Goal: Information Seeking & Learning: Learn about a topic

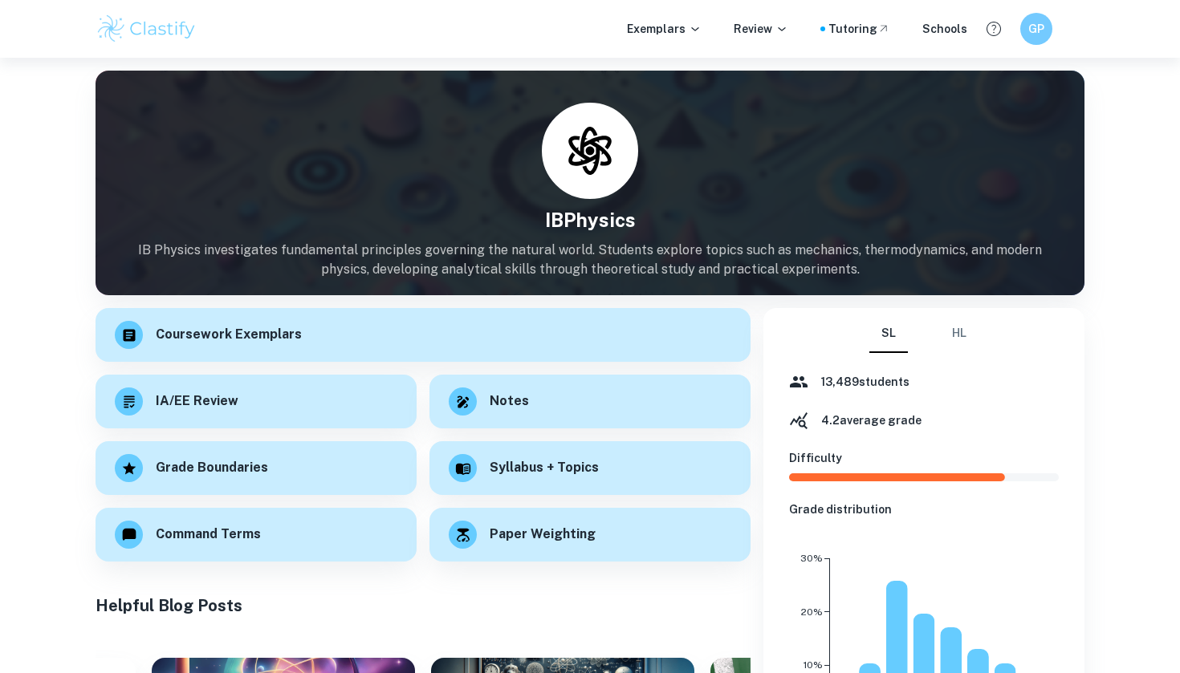
scroll to position [243, 0]
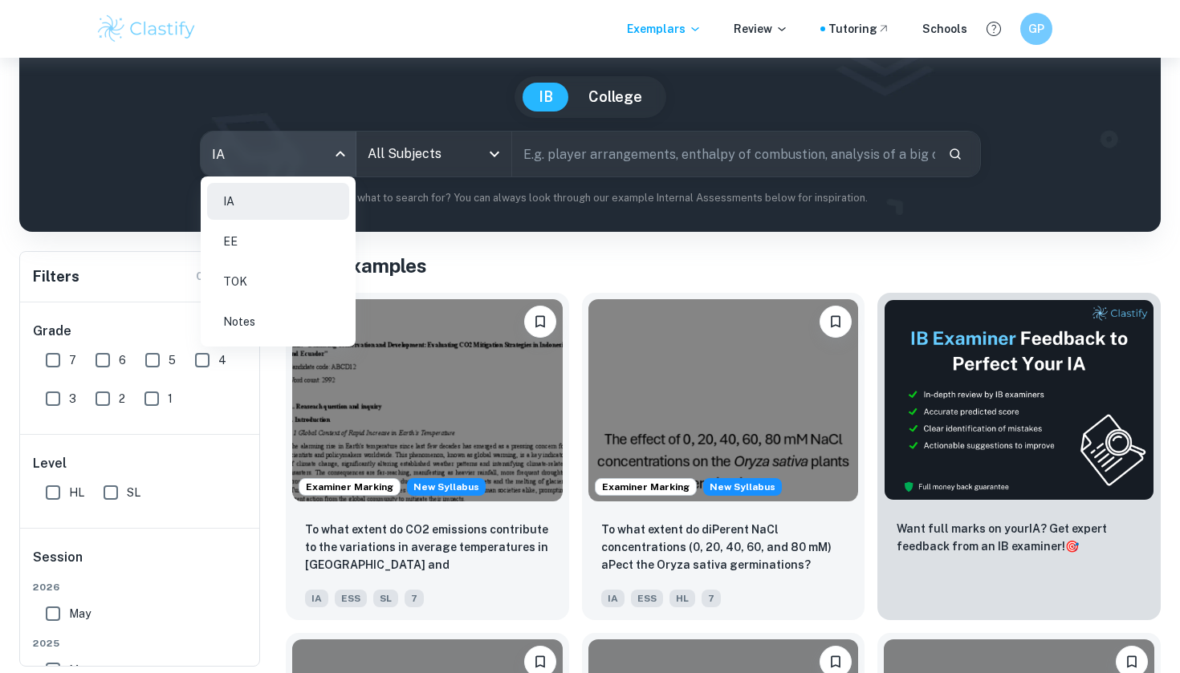
click at [348, 167] on body "We value your privacy We use cookies to enhance your browsing experience, serve…" at bounding box center [590, 265] width 1180 height 673
click at [307, 277] on li "TOK" at bounding box center [278, 281] width 142 height 37
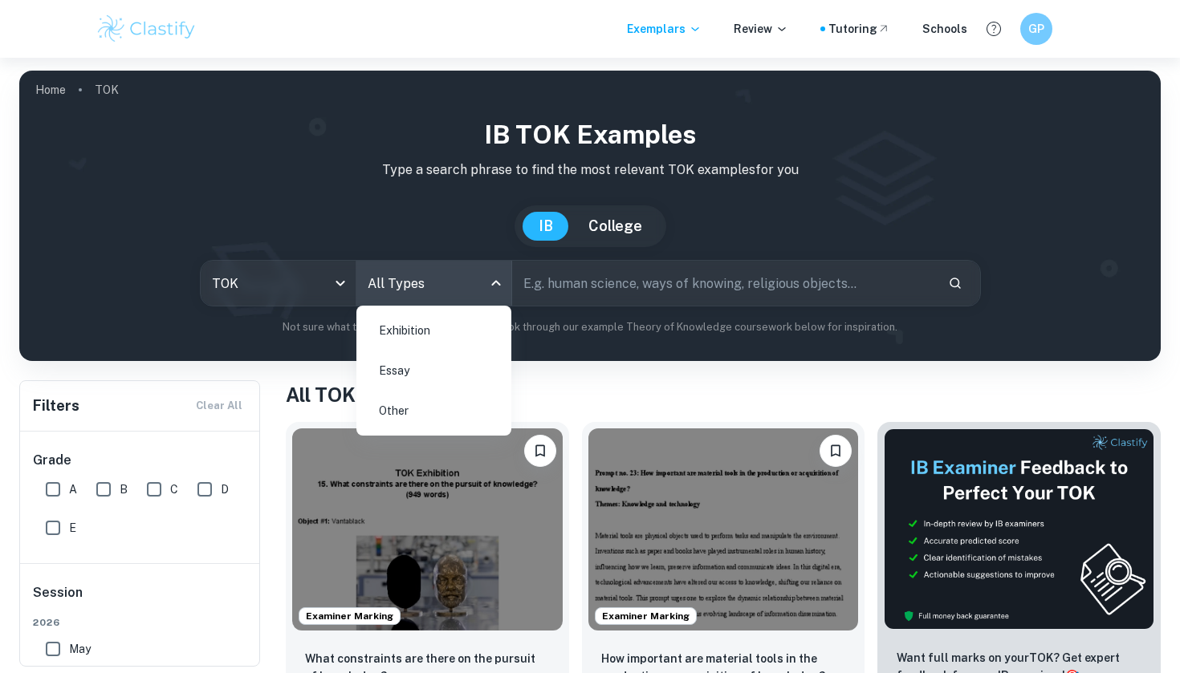
click at [452, 274] on body "We value your privacy We use cookies to enhance your browsing experience, serve…" at bounding box center [590, 394] width 1180 height 673
click at [446, 333] on li "Exhibition" at bounding box center [434, 330] width 142 height 37
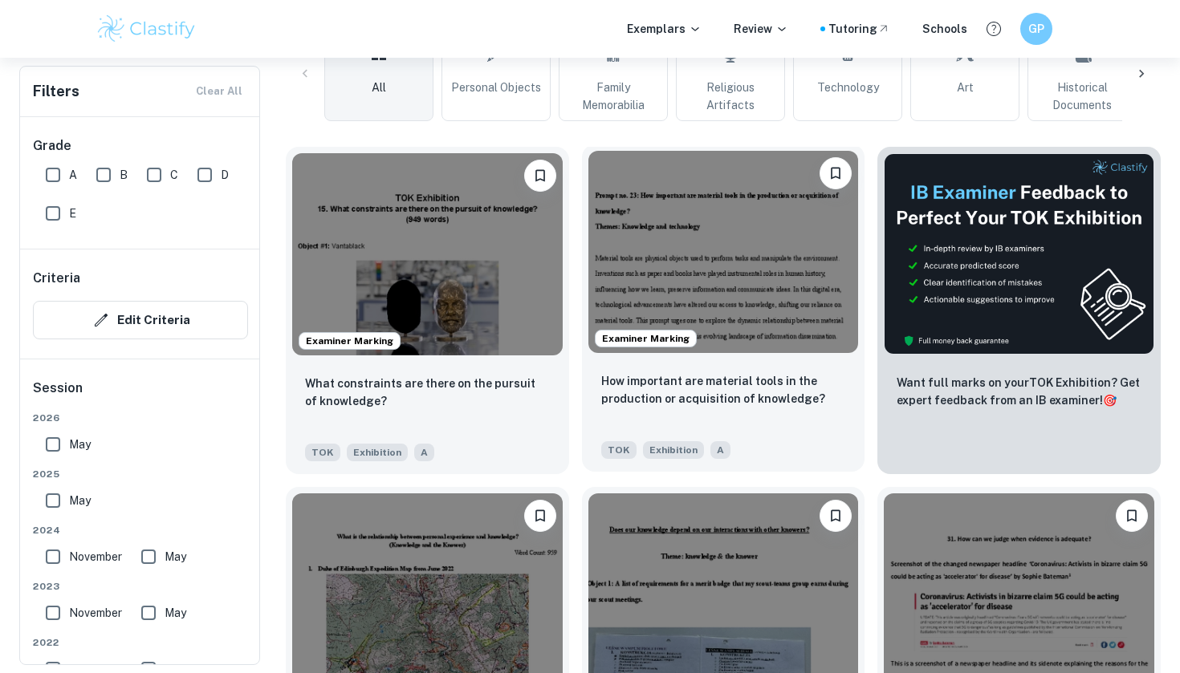
scroll to position [422, 0]
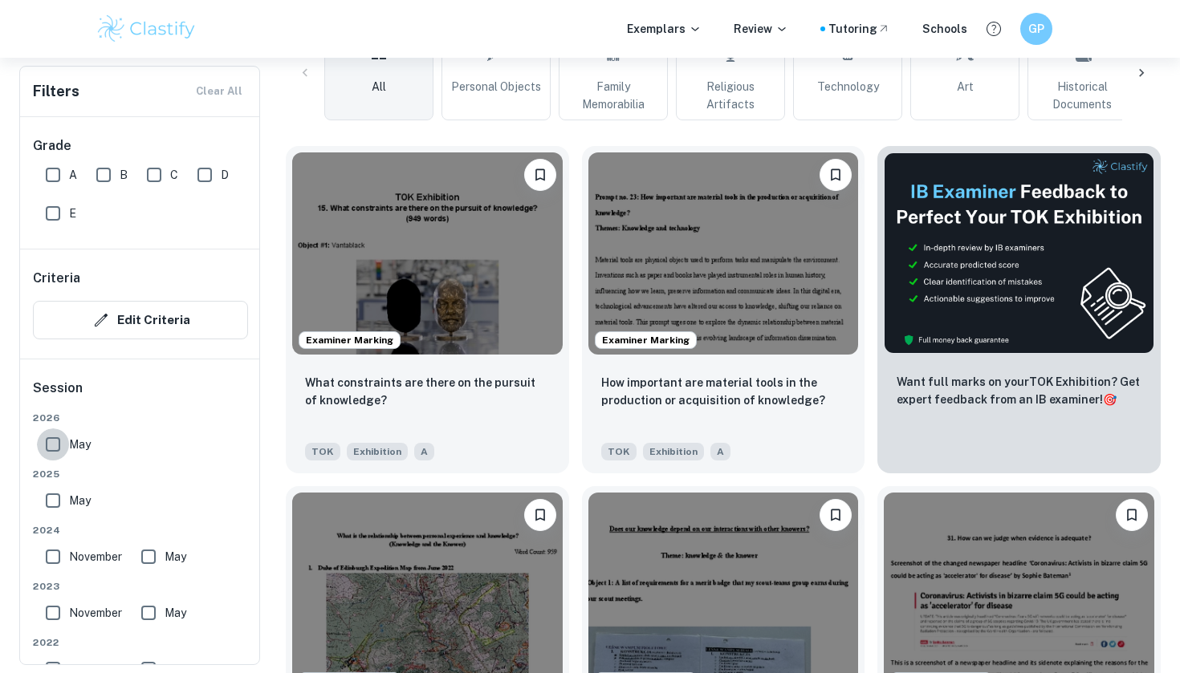
click at [45, 438] on input "May" at bounding box center [53, 445] width 32 height 32
checkbox input "true"
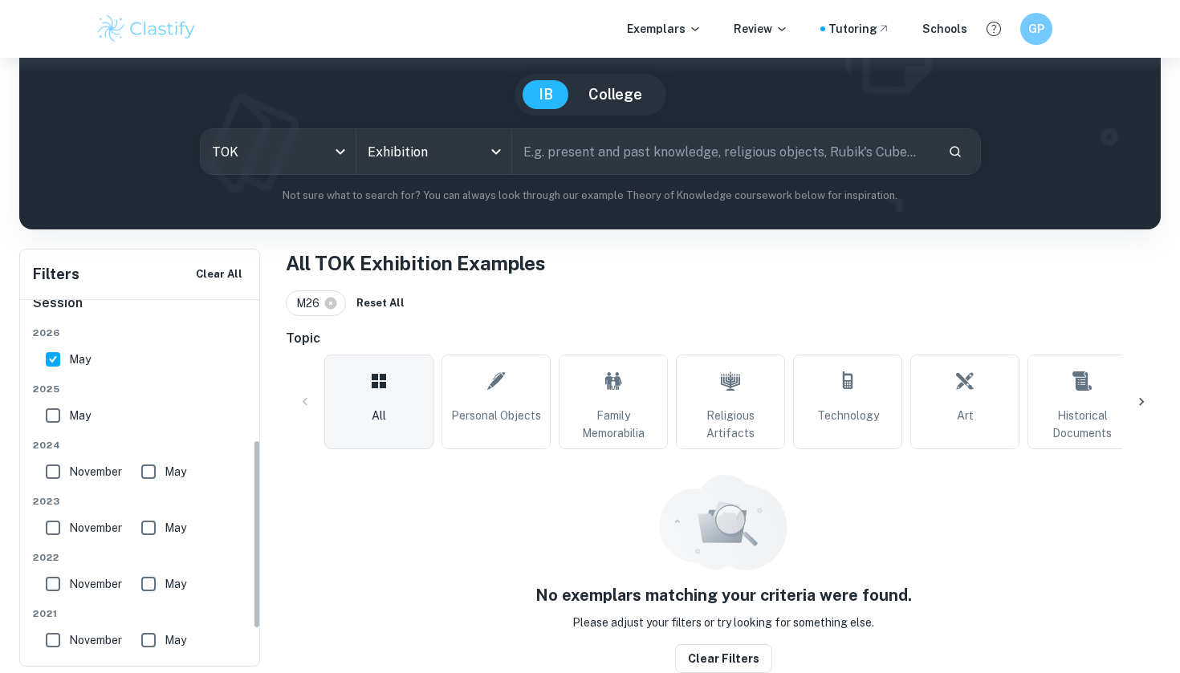
scroll to position [270, 0]
click at [48, 423] on input "May" at bounding box center [53, 413] width 32 height 32
checkbox input "true"
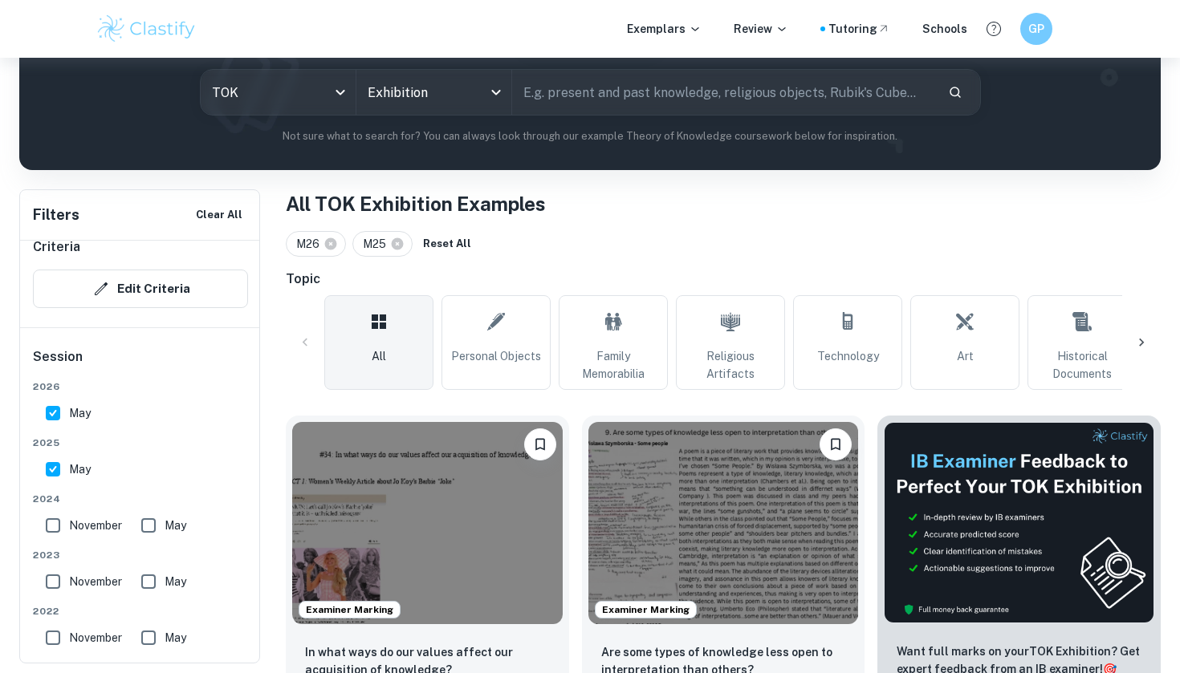
scroll to position [192, 0]
click at [488, 351] on span "Personal Objects" at bounding box center [496, 356] width 90 height 18
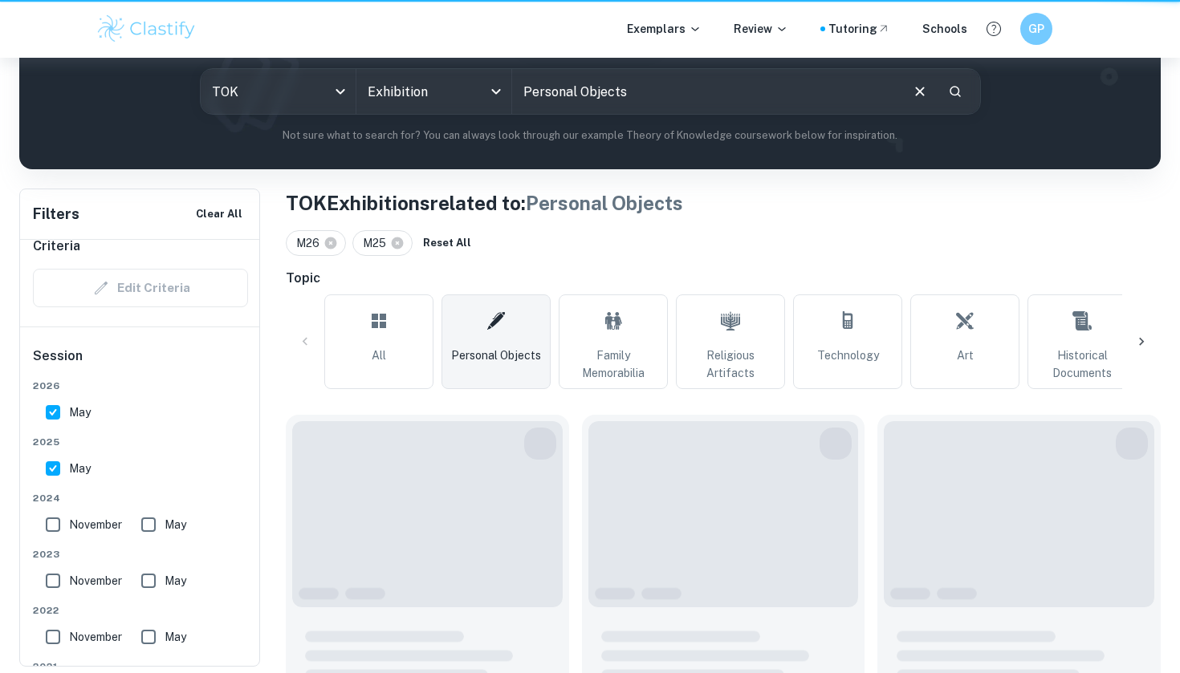
type input "Personal Objects"
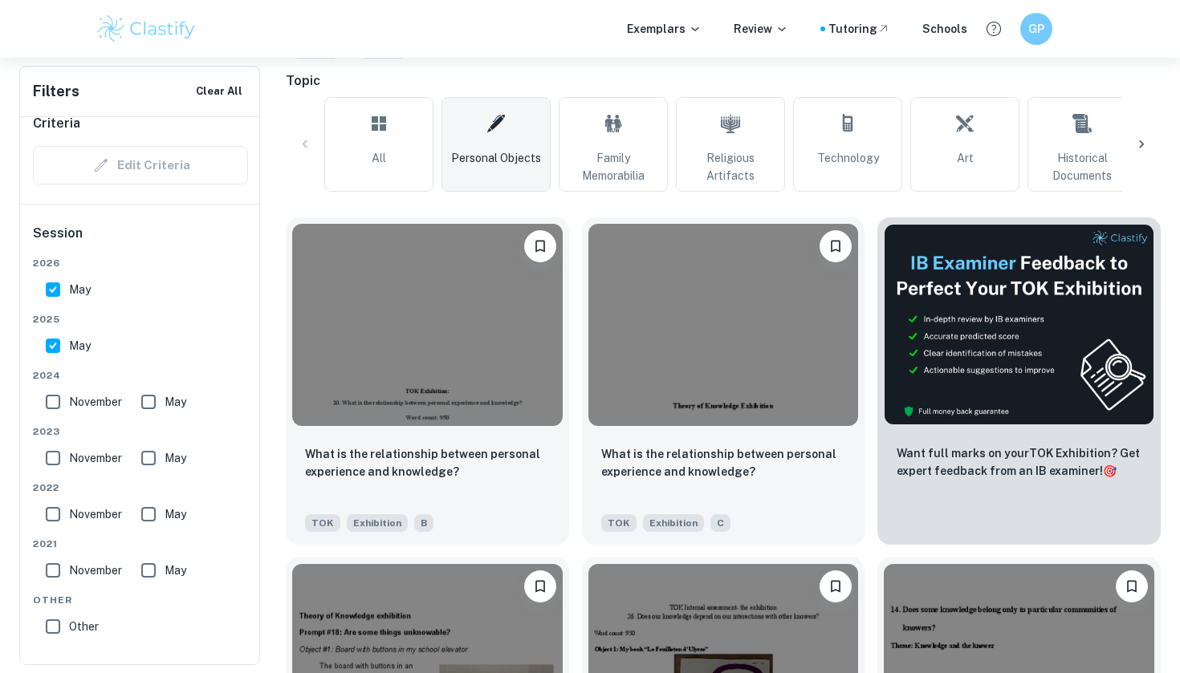
scroll to position [390, 0]
click at [404, 120] on link "All" at bounding box center [378, 143] width 109 height 95
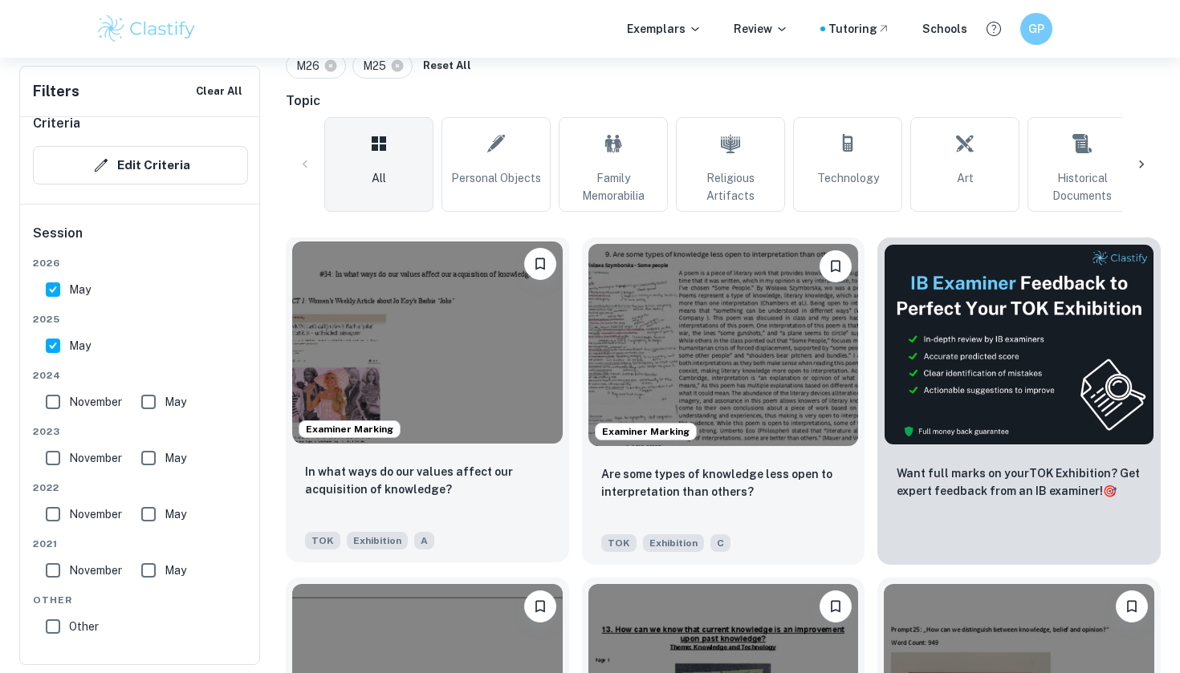
click at [515, 404] on img at bounding box center [427, 343] width 270 height 202
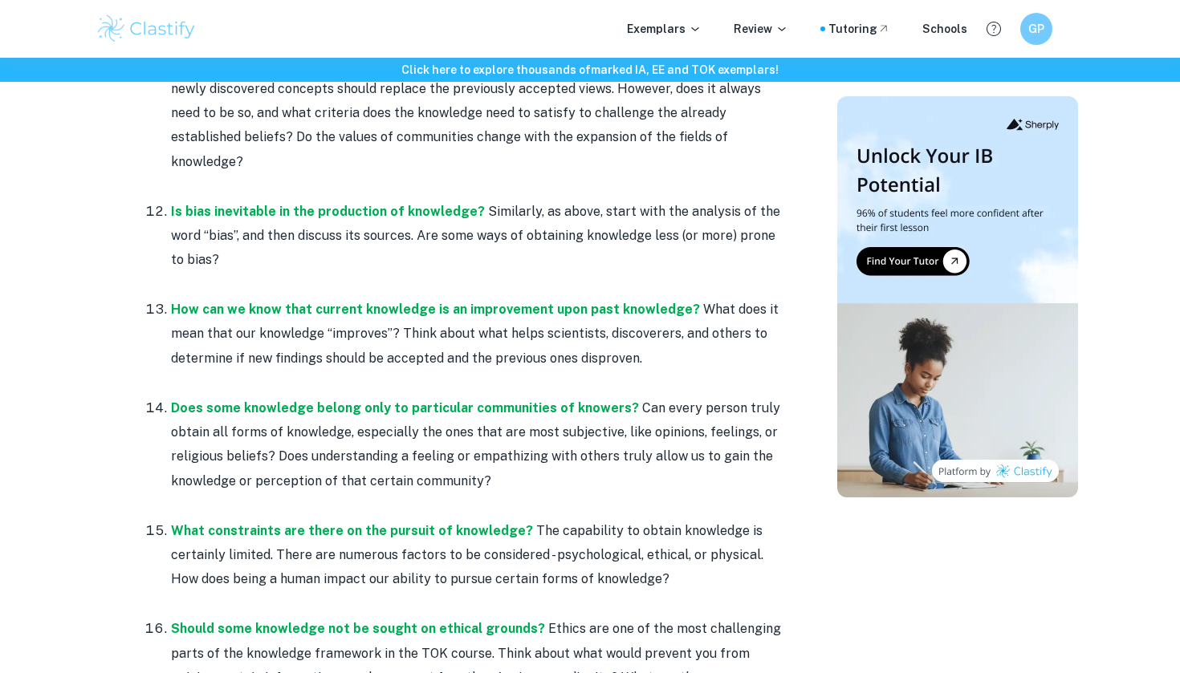
scroll to position [2216, 0]
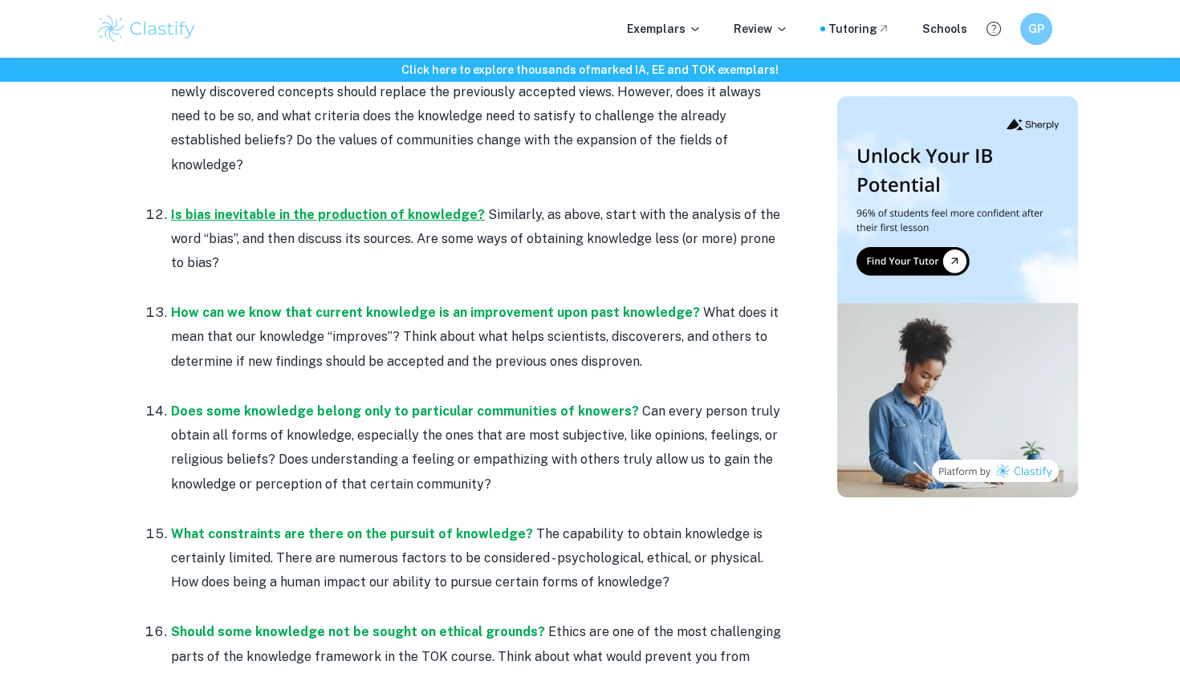
click at [255, 207] on strong "Is bias inevitable in the production of knowledge?" at bounding box center [328, 214] width 314 height 15
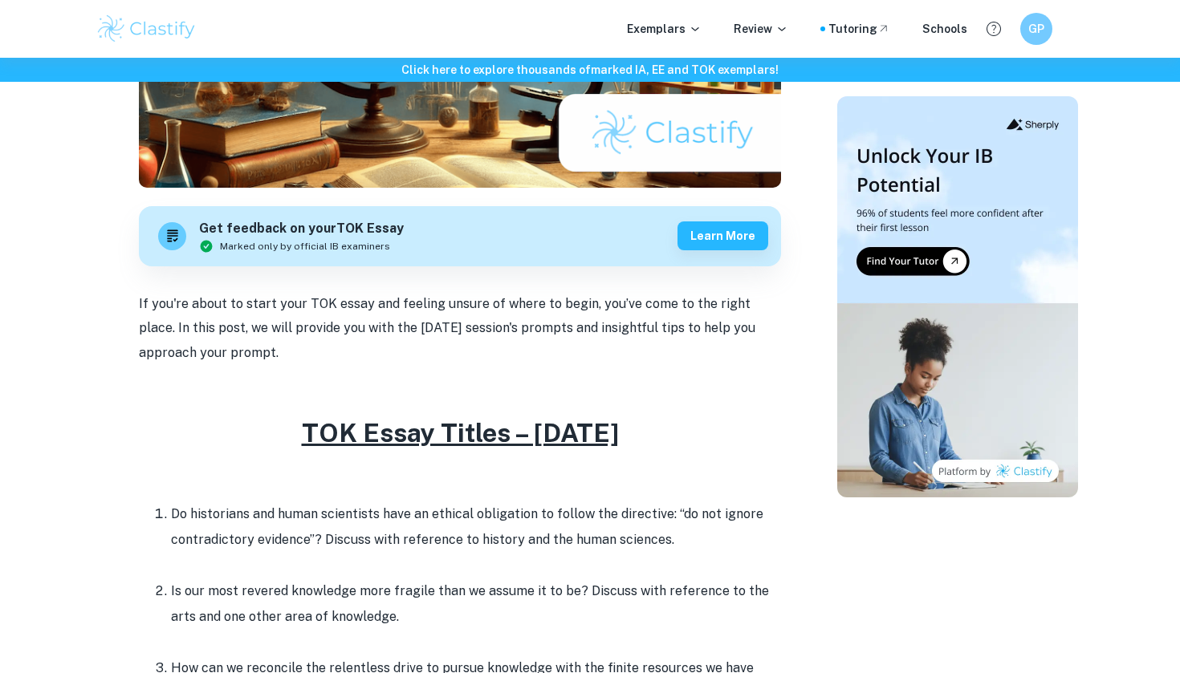
scroll to position [591, 0]
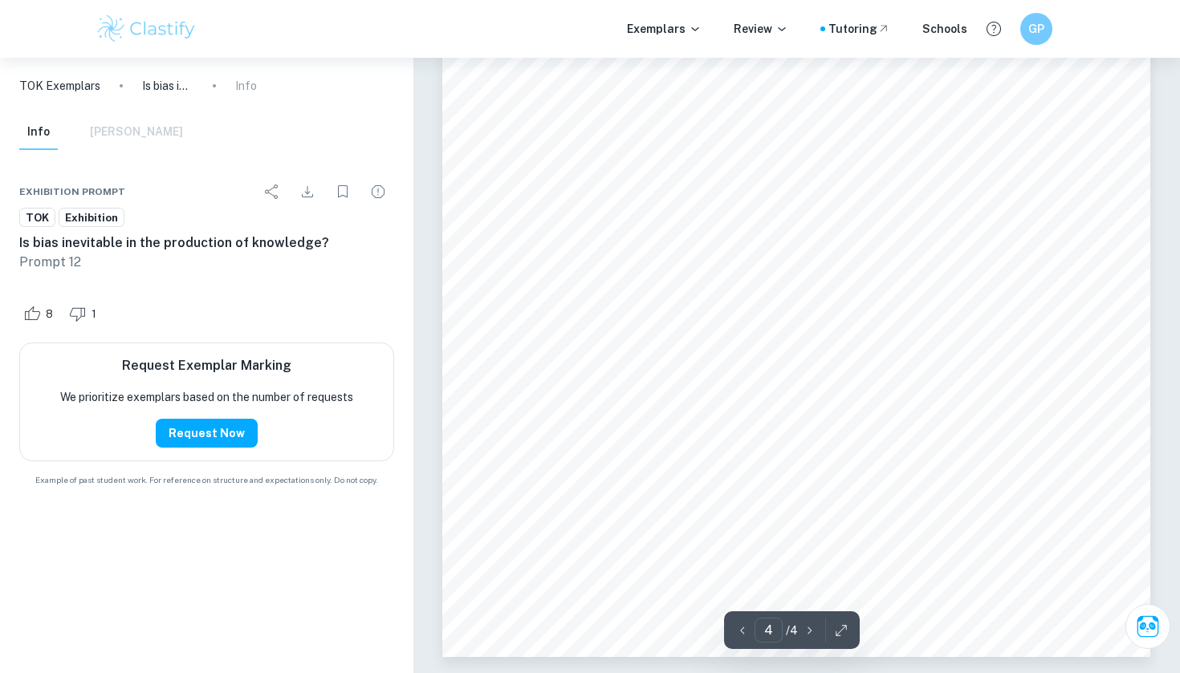
scroll to position [3218, 0]
click at [64, 262] on p "Prompt 12" at bounding box center [206, 262] width 375 height 19
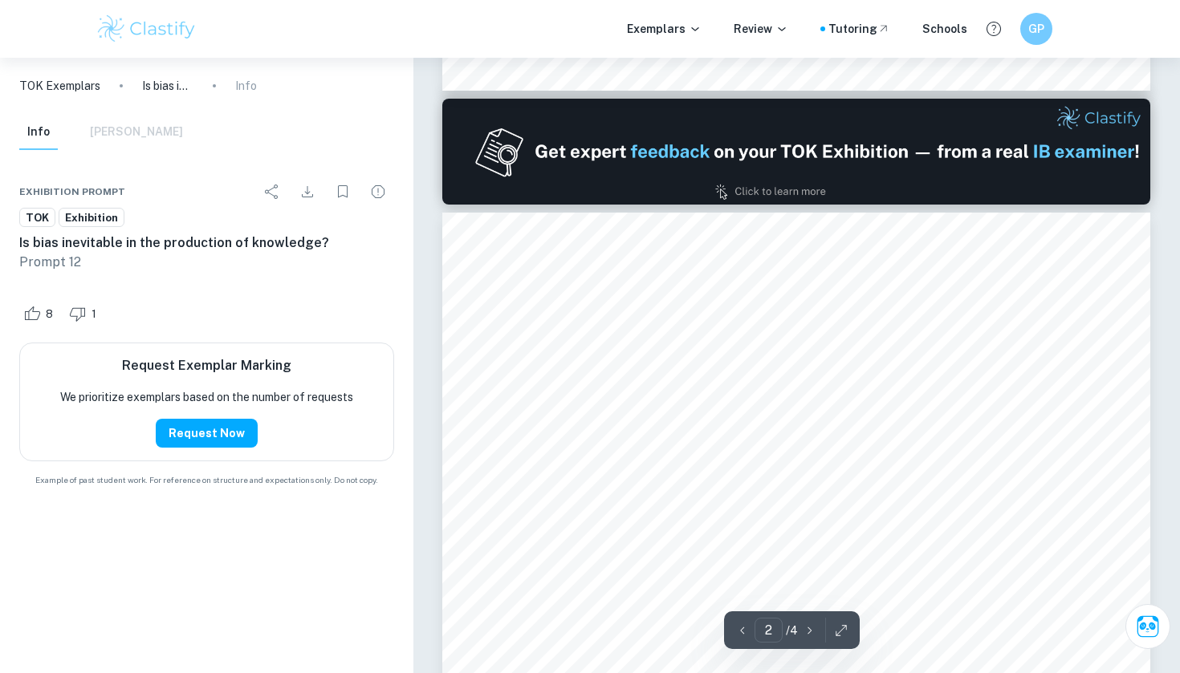
type input "1"
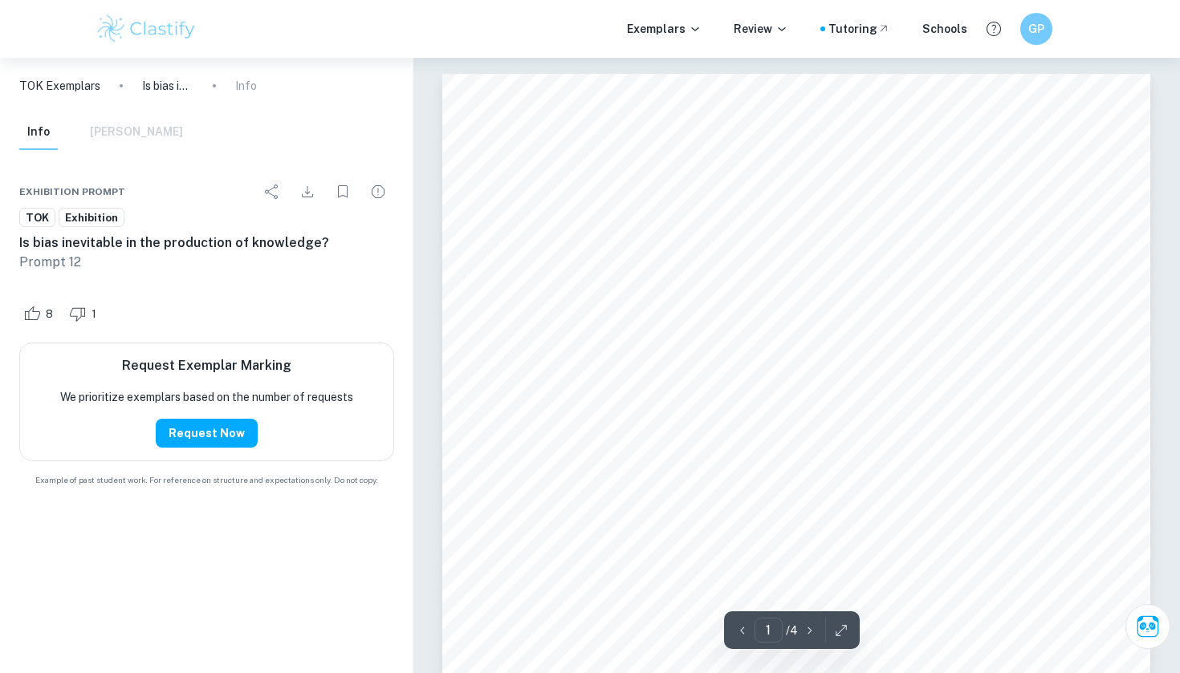
scroll to position [0, 0]
click at [1142, 617] on icon "Ask Clai" at bounding box center [1147, 626] width 23 height 23
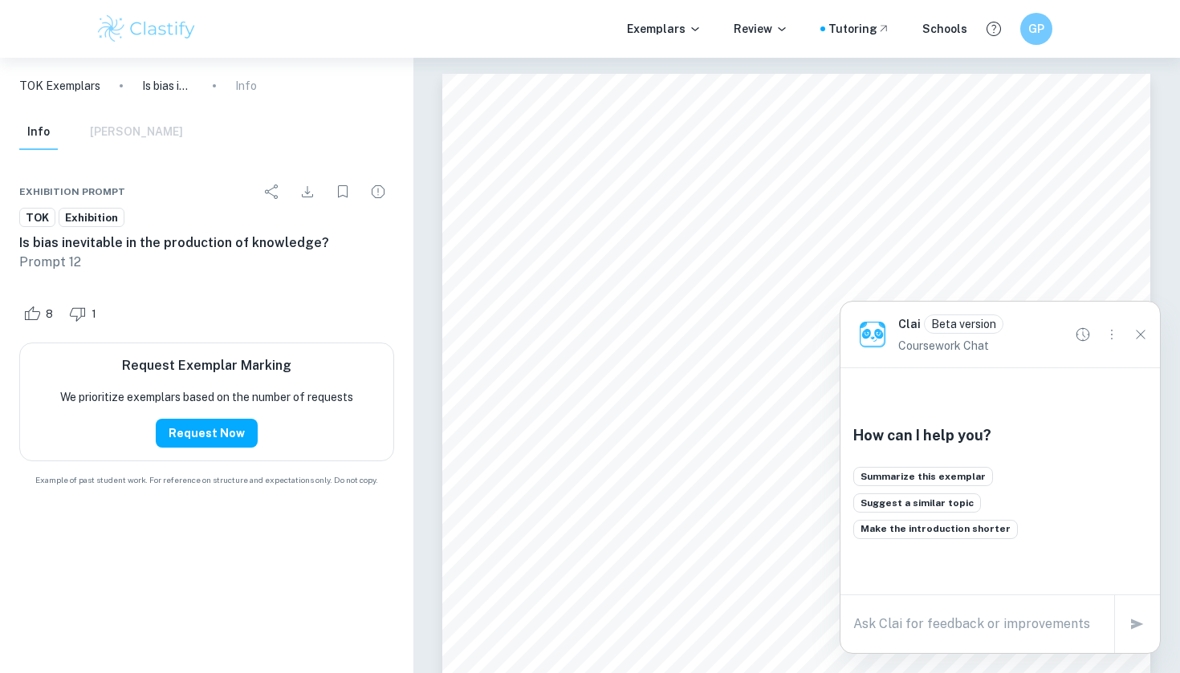
click at [944, 613] on div "x" at bounding box center [977, 625] width 248 height 26
type textarea "what grade this exemplar took?"
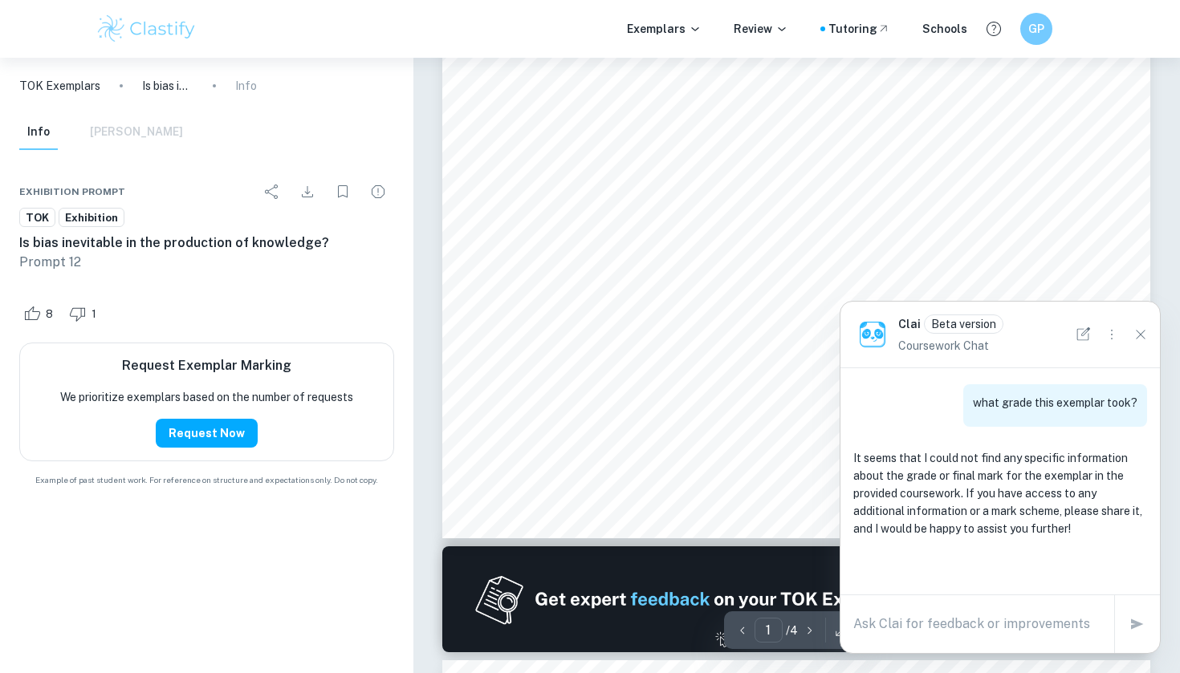
scroll to position [458, 0]
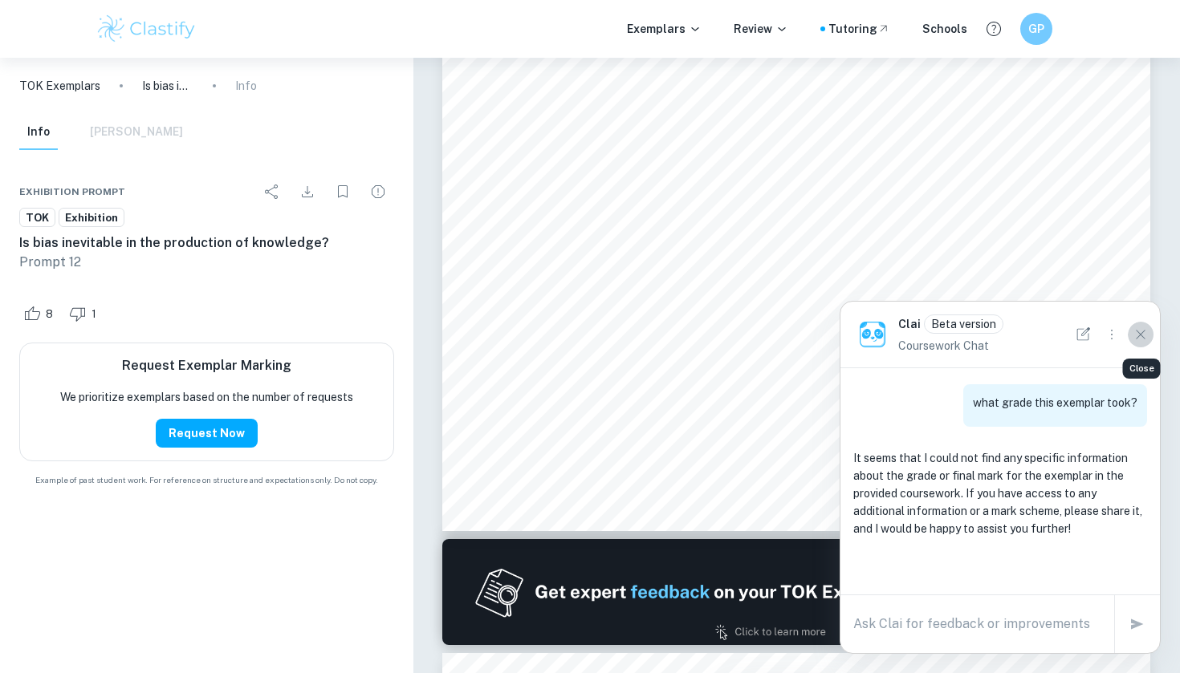
click at [1145, 336] on icon "Close" at bounding box center [1141, 335] width 18 height 18
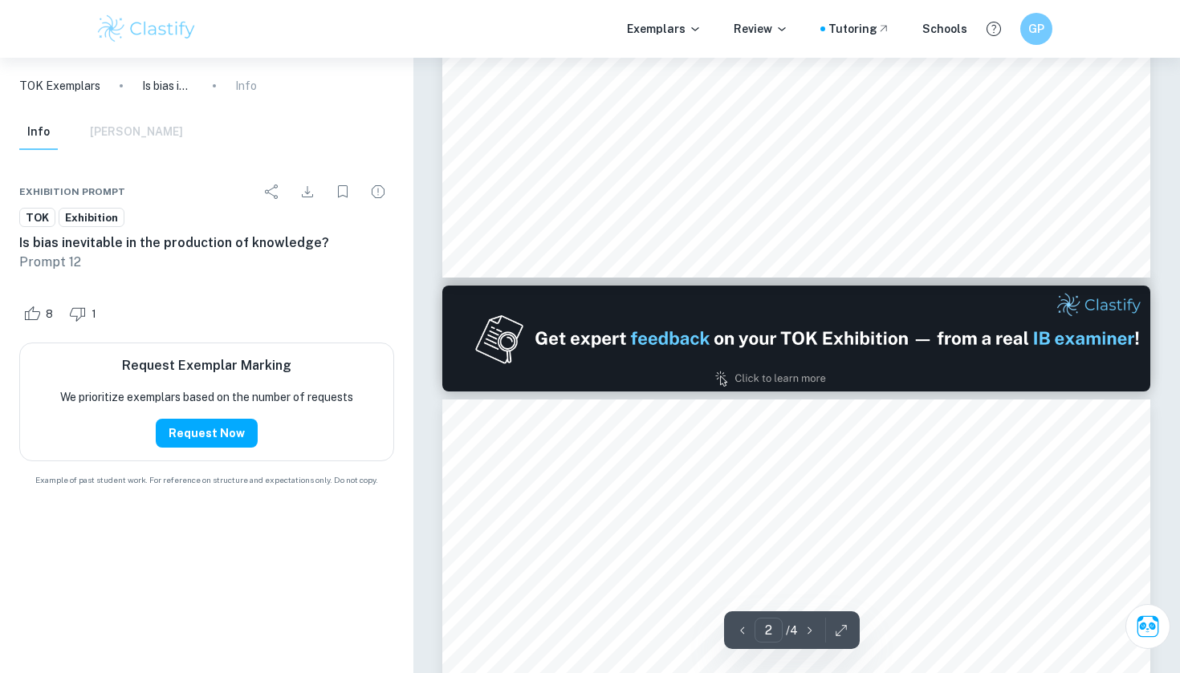
type input "1"
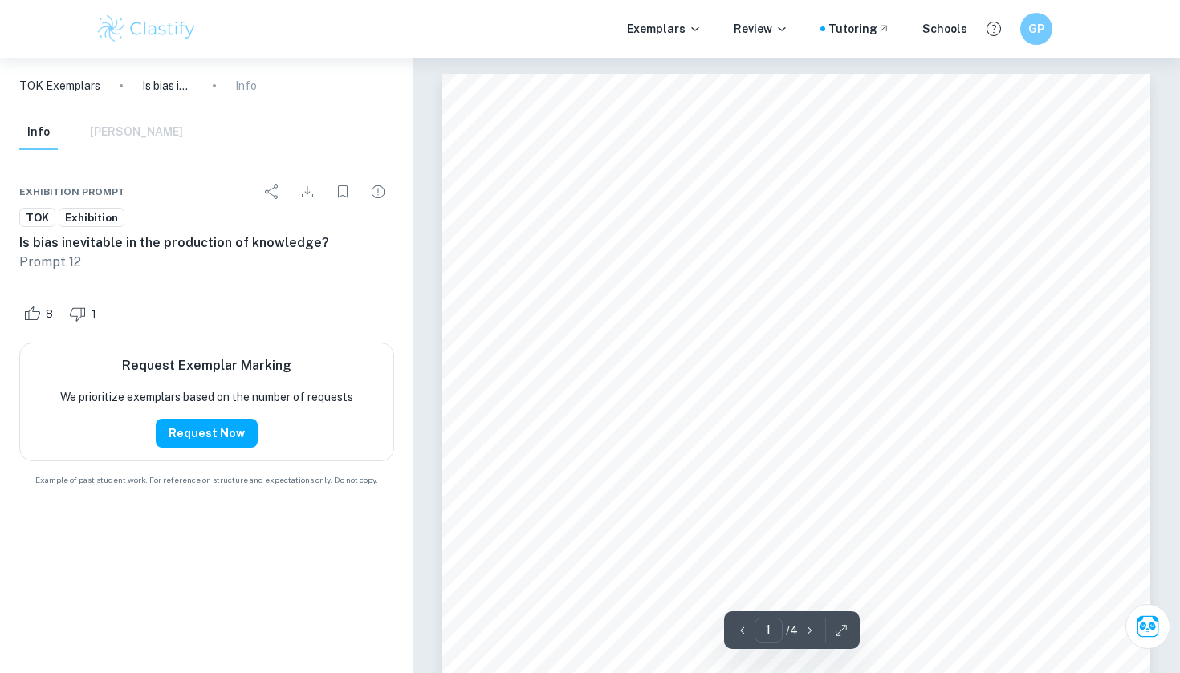
scroll to position [0, 0]
click at [830, 634] on button "button" at bounding box center [841, 630] width 24 height 25
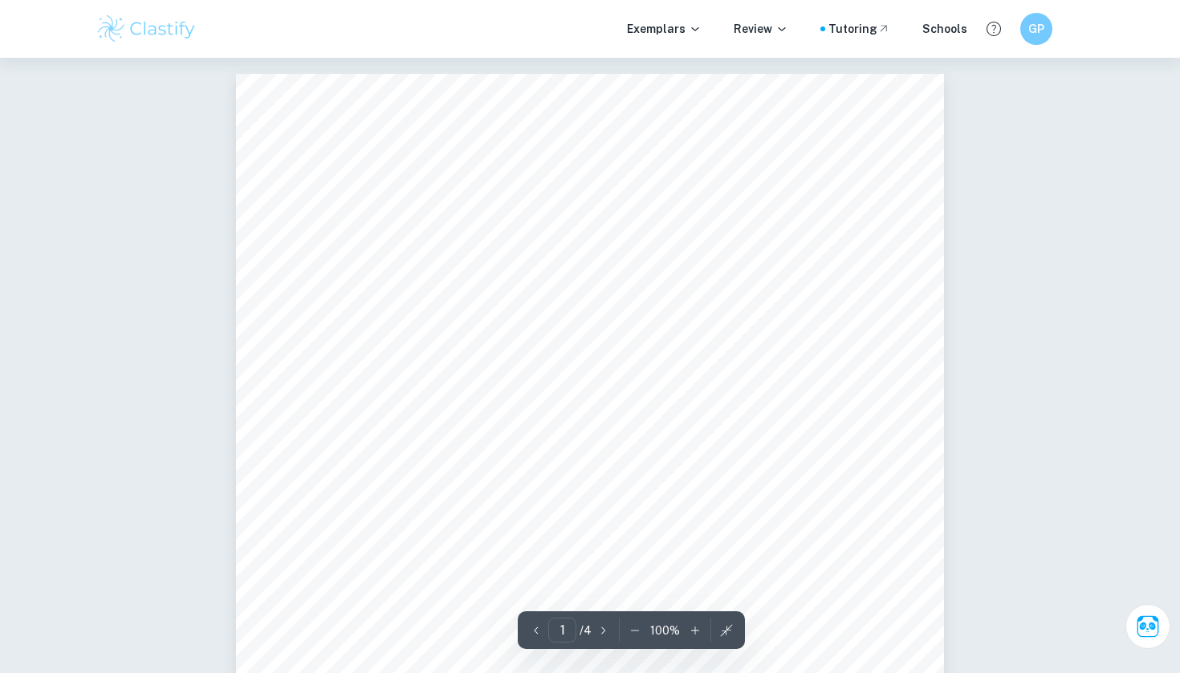
click at [725, 642] on button "button" at bounding box center [726, 630] width 24 height 25
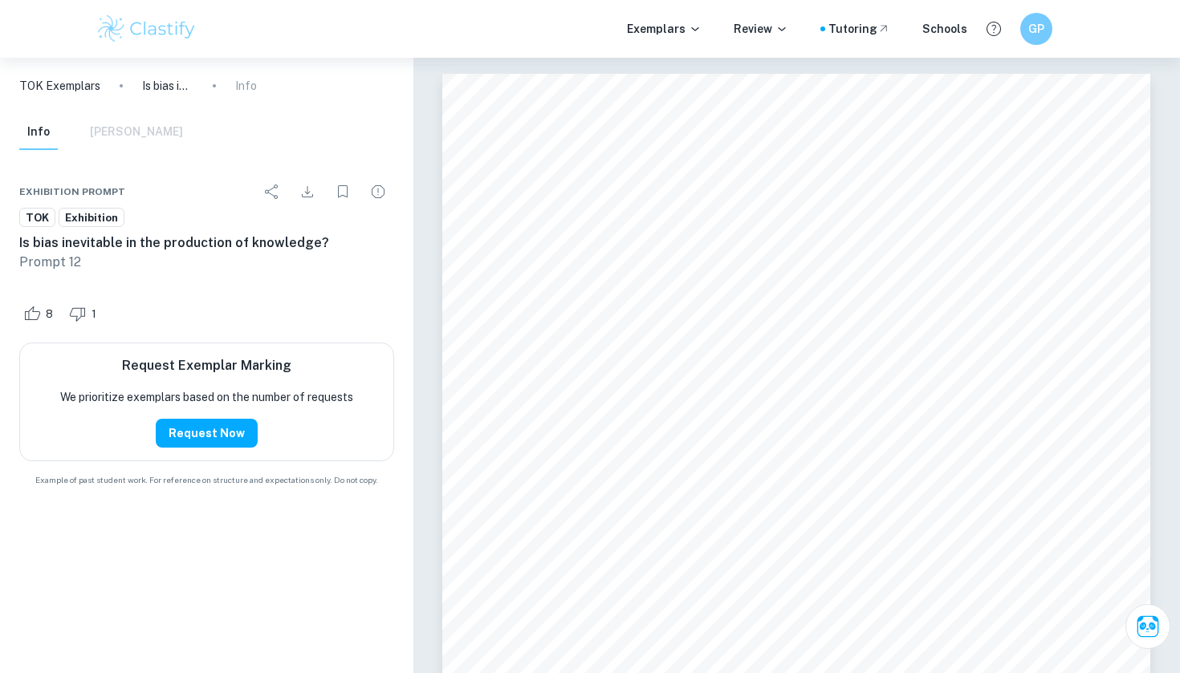
click at [65, 253] on p "Prompt 12" at bounding box center [206, 262] width 375 height 19
click at [379, 198] on icon "Report issue" at bounding box center [377, 191] width 19 height 19
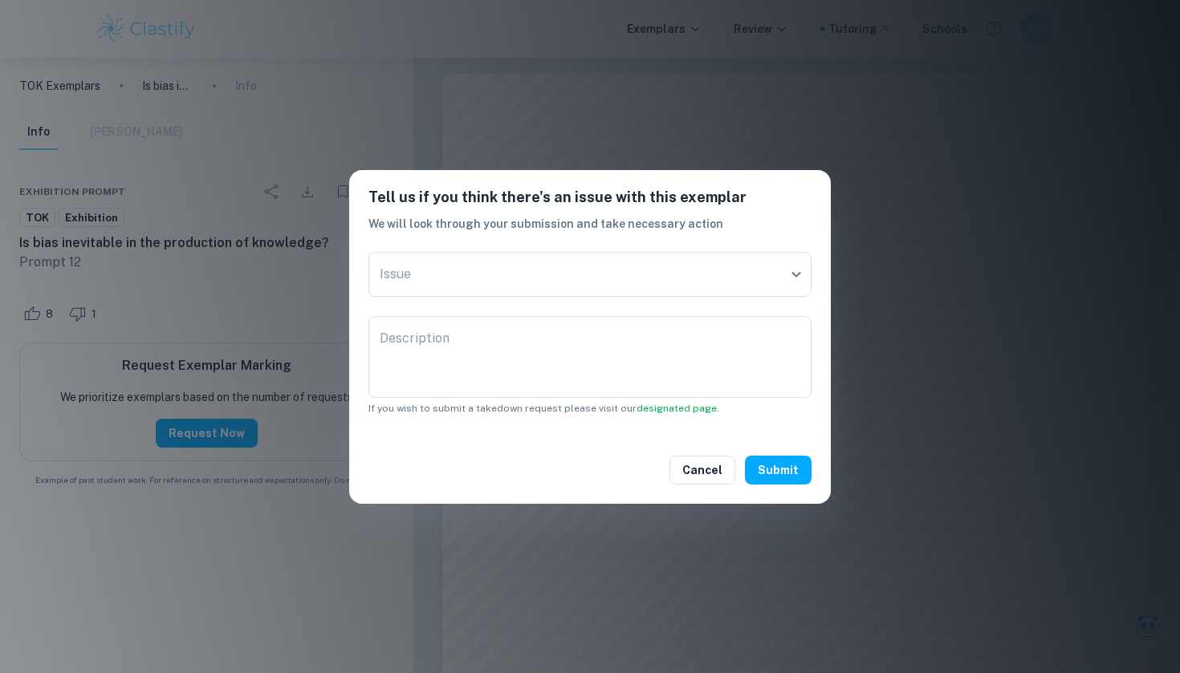
click at [279, 180] on div "Tell us if you think there's an issue with this exemplar We will look through y…" at bounding box center [590, 336] width 1180 height 673
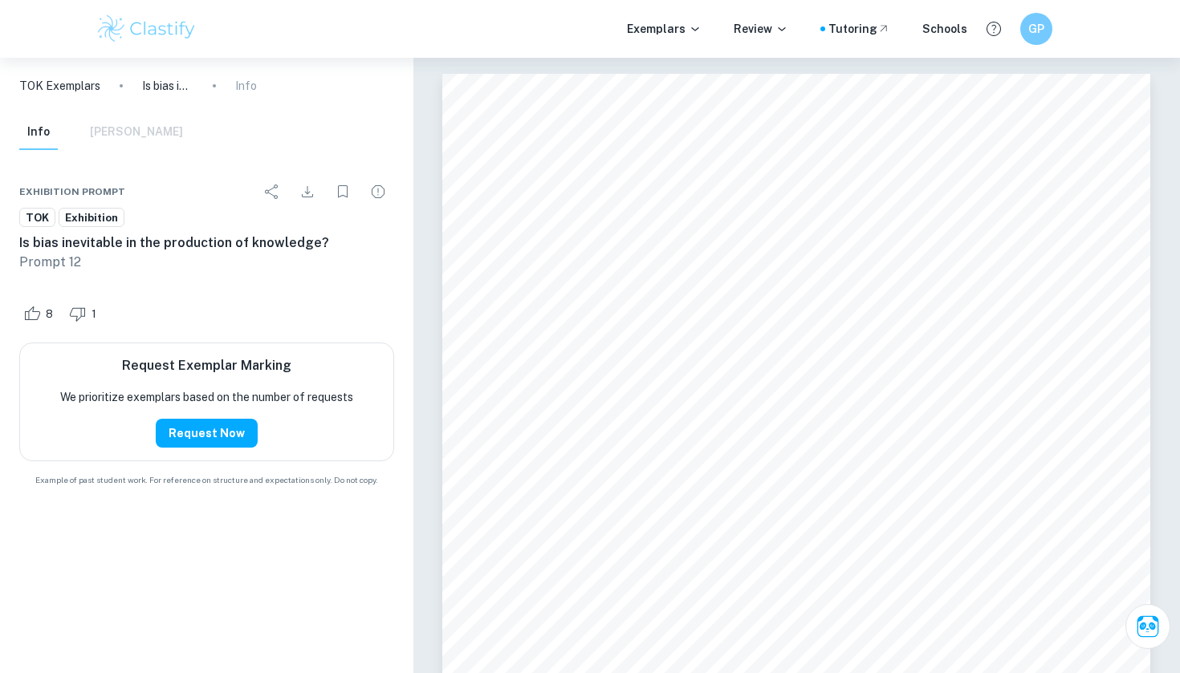
click at [160, 86] on p "Is bias inevitable in the production of knowledge?" at bounding box center [167, 86] width 51 height 18
click at [51, 87] on p "TOK Exemplars" at bounding box center [59, 86] width 81 height 18
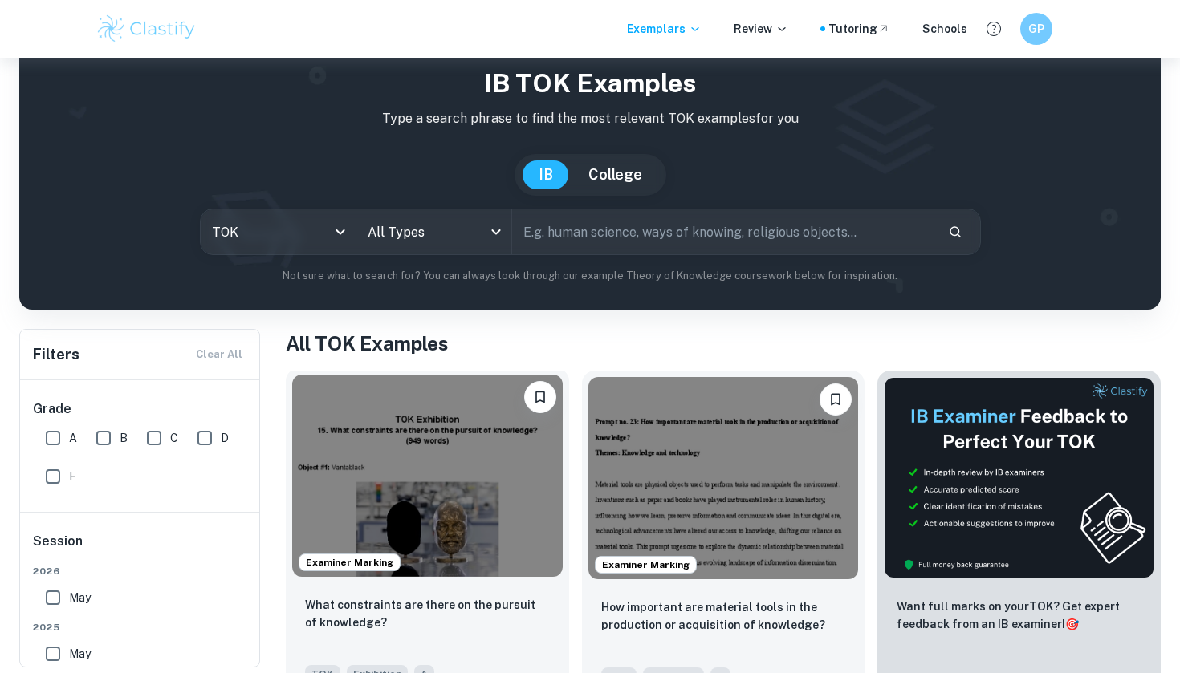
scroll to position [52, 0]
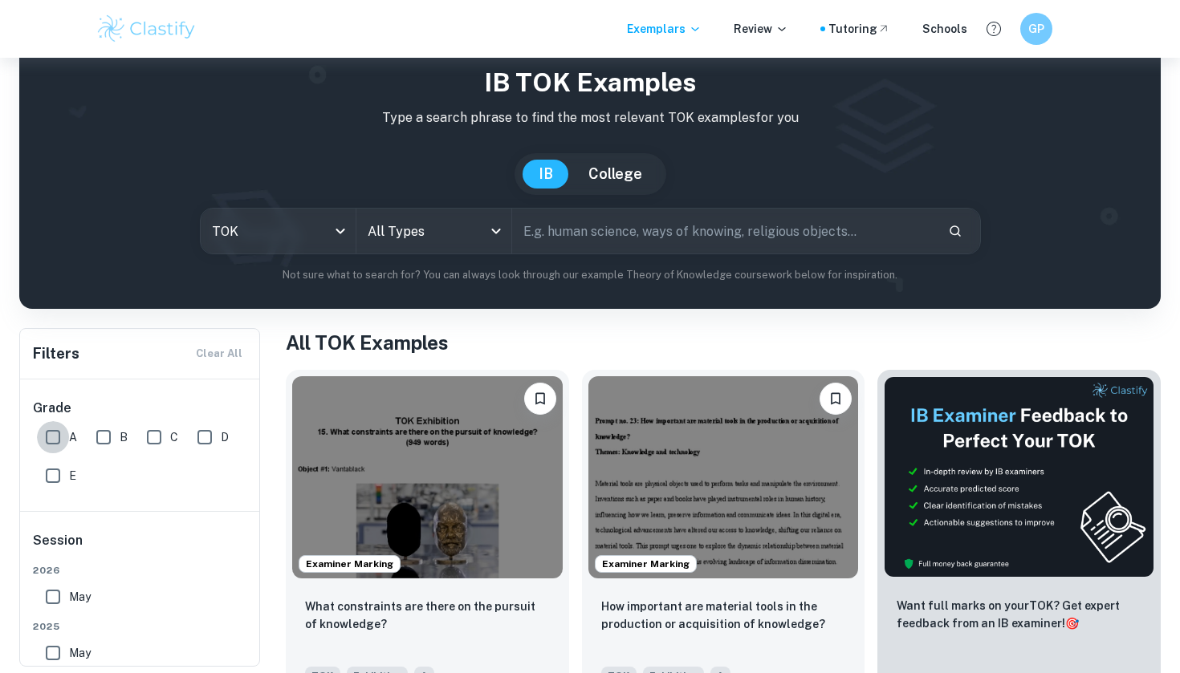
click at [53, 441] on input "A" at bounding box center [53, 437] width 32 height 32
checkbox input "true"
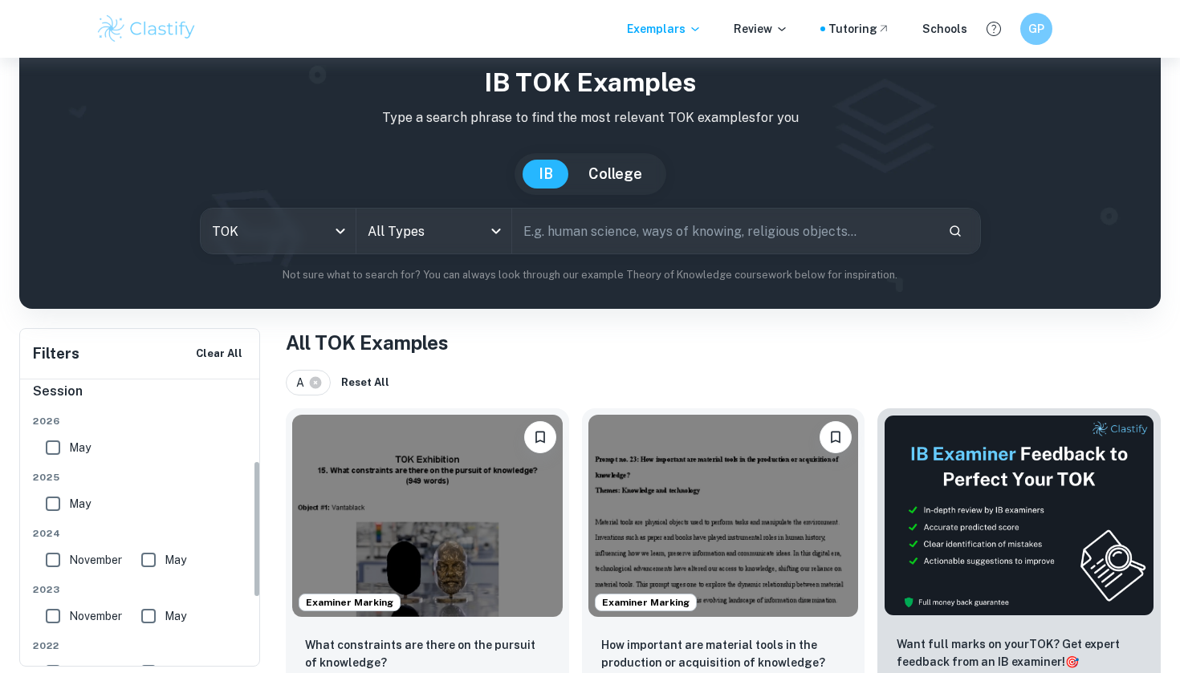
scroll to position [170, 0]
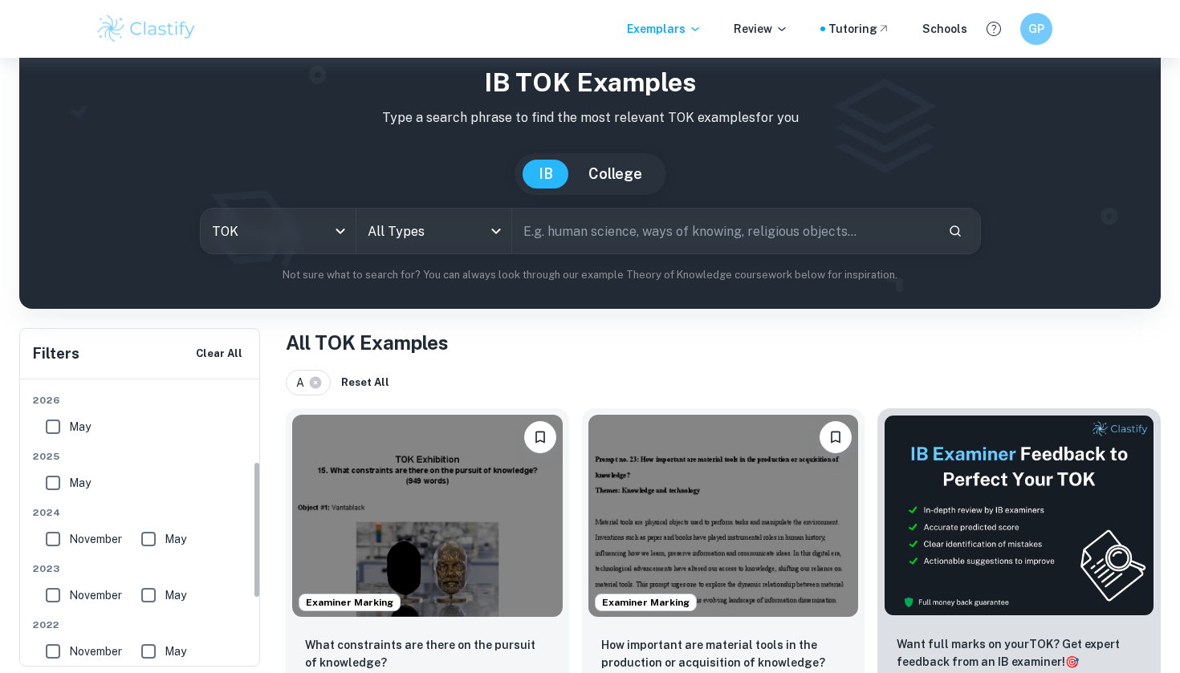
click at [46, 487] on input "May" at bounding box center [53, 483] width 32 height 32
checkbox input "true"
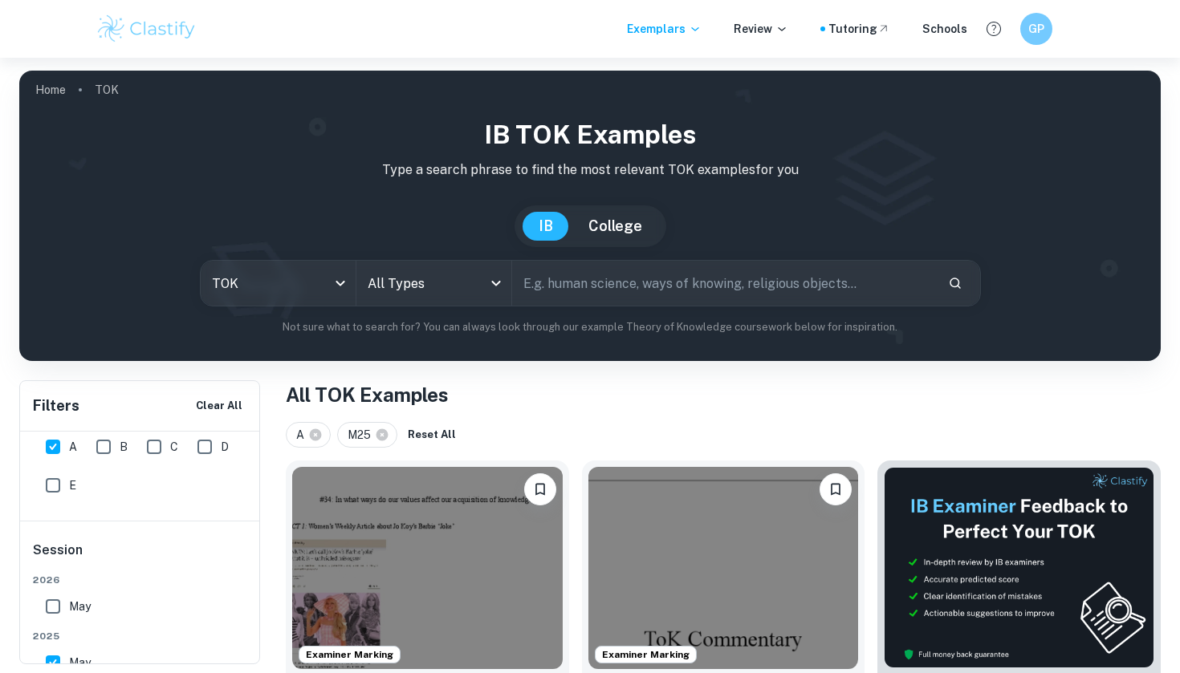
scroll to position [0, 0]
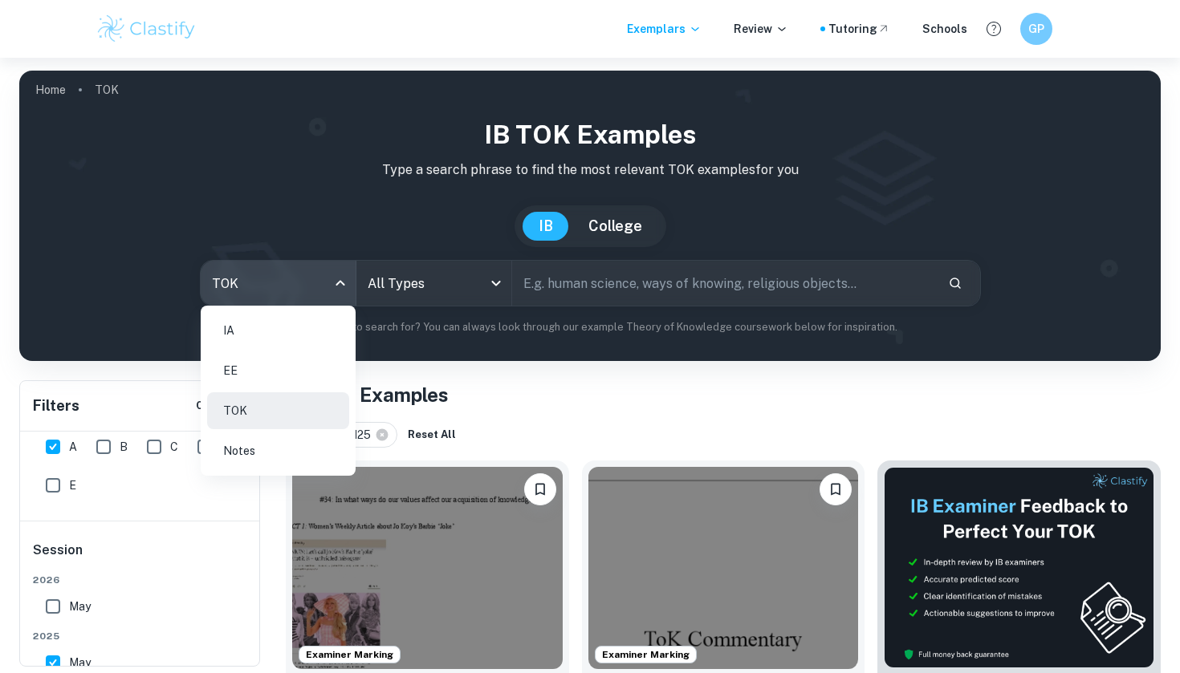
click at [335, 302] on body "We value your privacy We use cookies to enhance your browsing experience, serve…" at bounding box center [590, 394] width 1180 height 673
click at [303, 405] on li "TOK" at bounding box center [278, 411] width 142 height 37
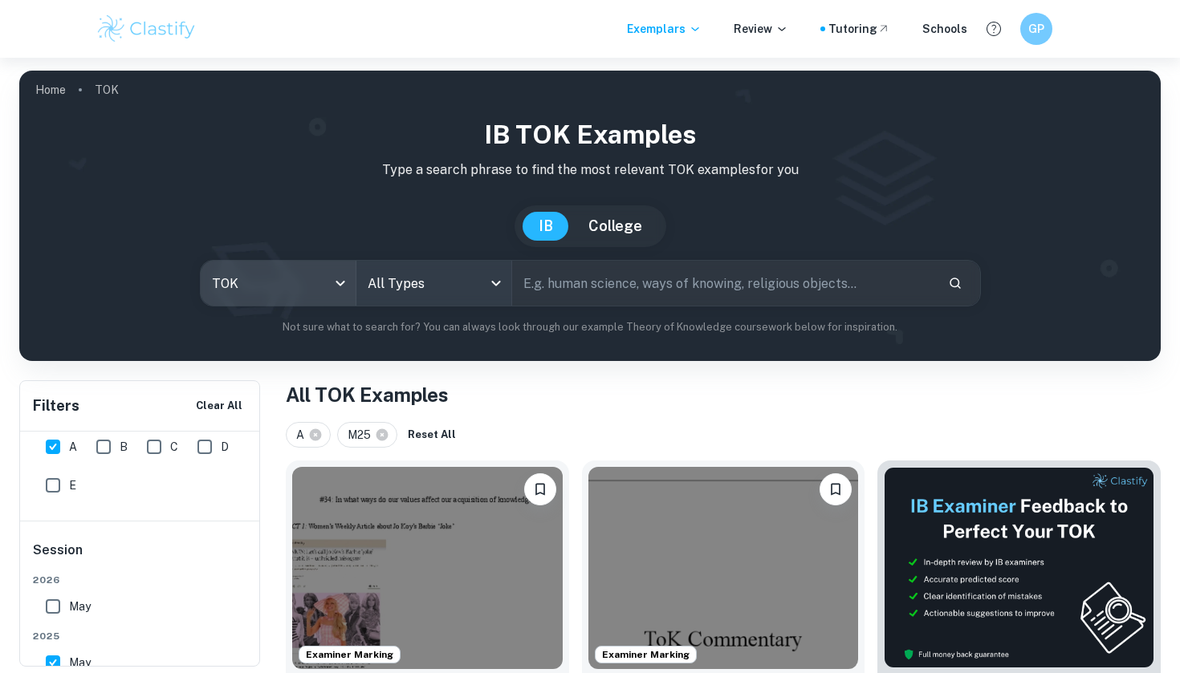
click at [433, 299] on body "We value your privacy We use cookies to enhance your browsing experience, serve…" at bounding box center [590, 394] width 1180 height 673
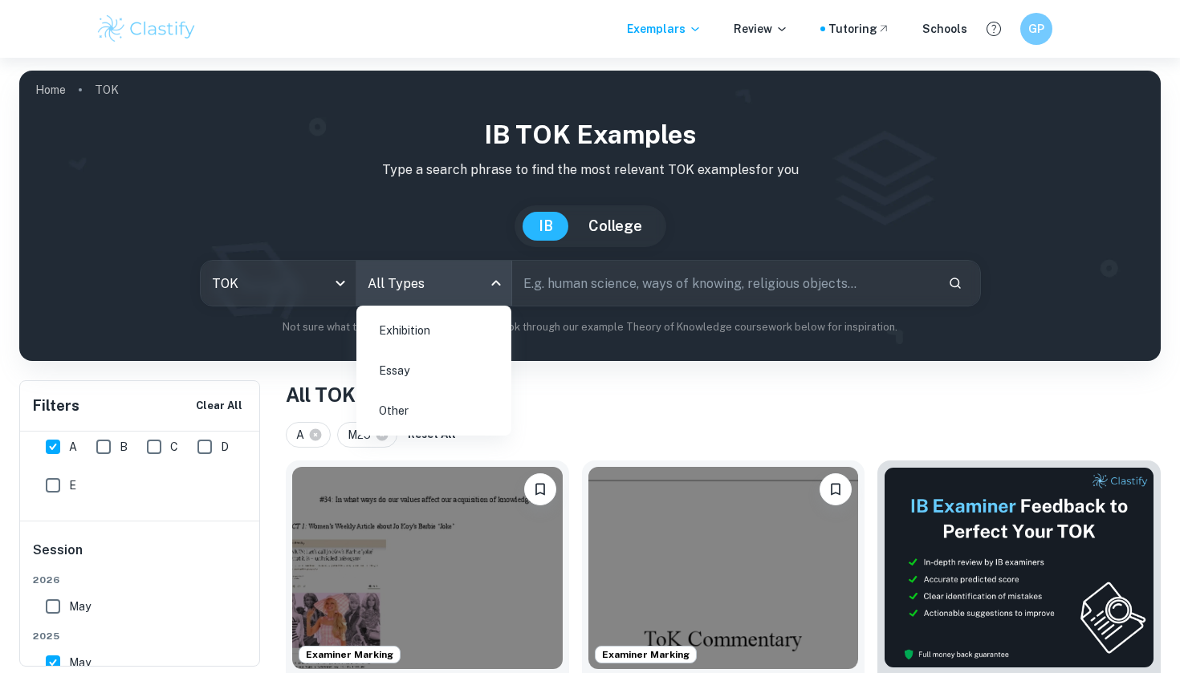
click at [428, 336] on li "Exhibition" at bounding box center [434, 330] width 142 height 37
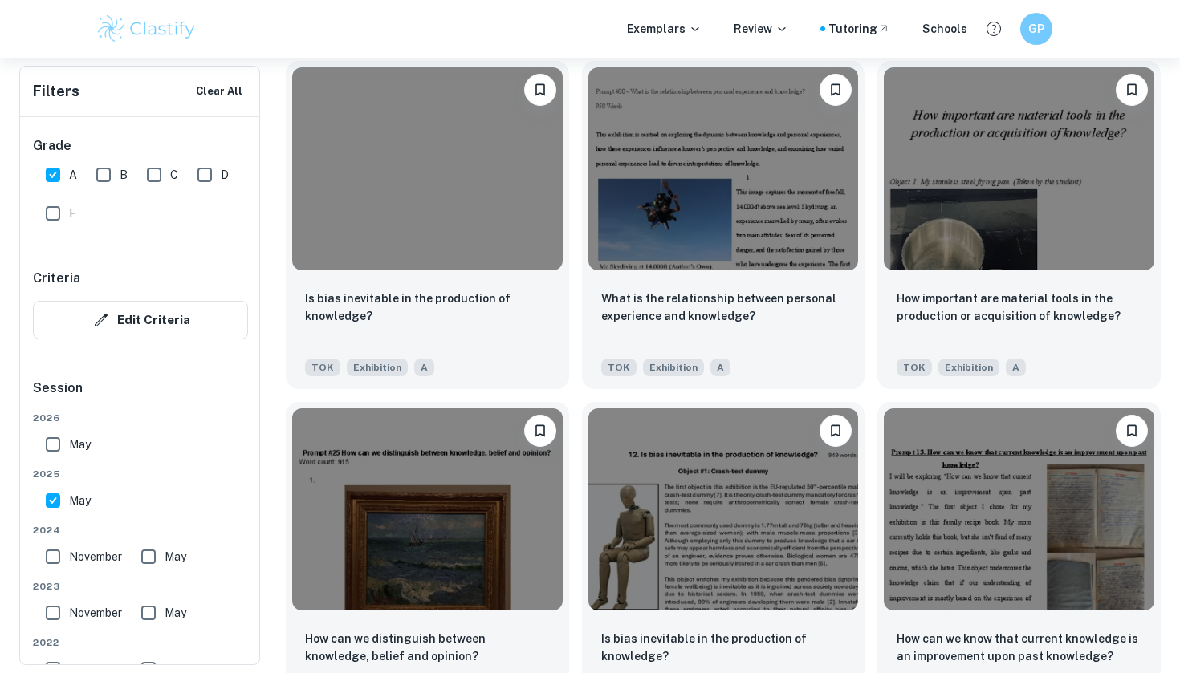
scroll to position [1570, 0]
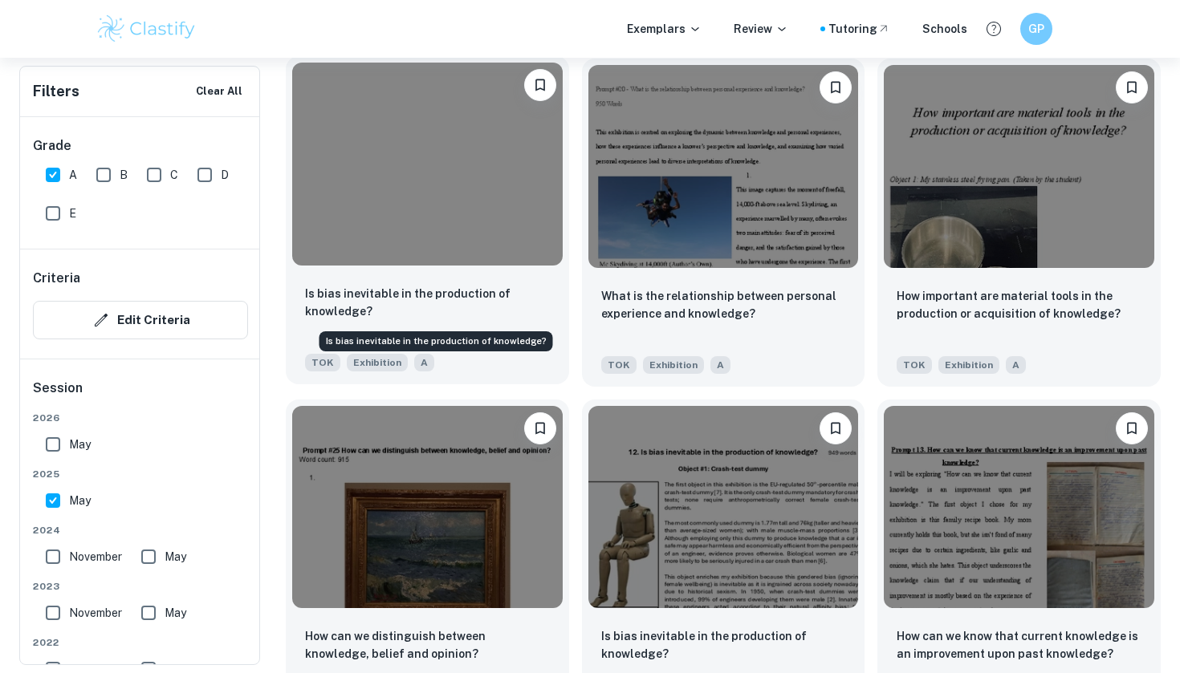
click at [456, 299] on p "Is bias inevitable in the production of knowledge?" at bounding box center [427, 302] width 245 height 35
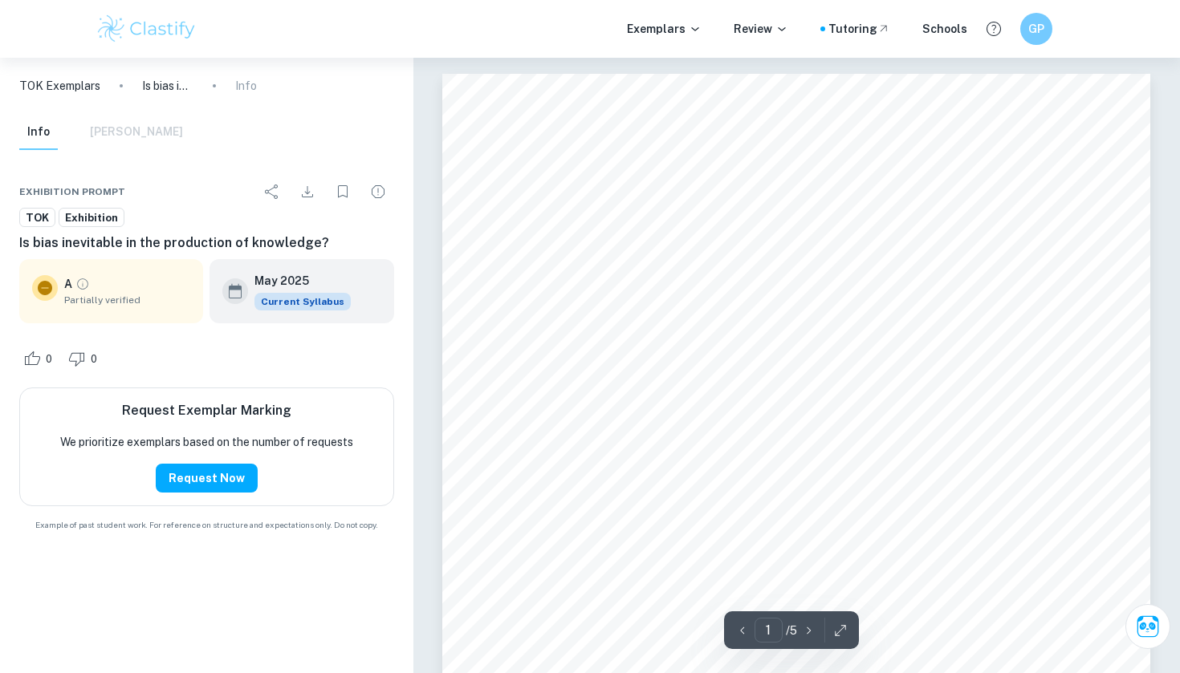
click at [112, 311] on div "A Partially verified" at bounding box center [111, 291] width 184 height 64
click at [43, 283] on icon at bounding box center [45, 288] width 14 height 14
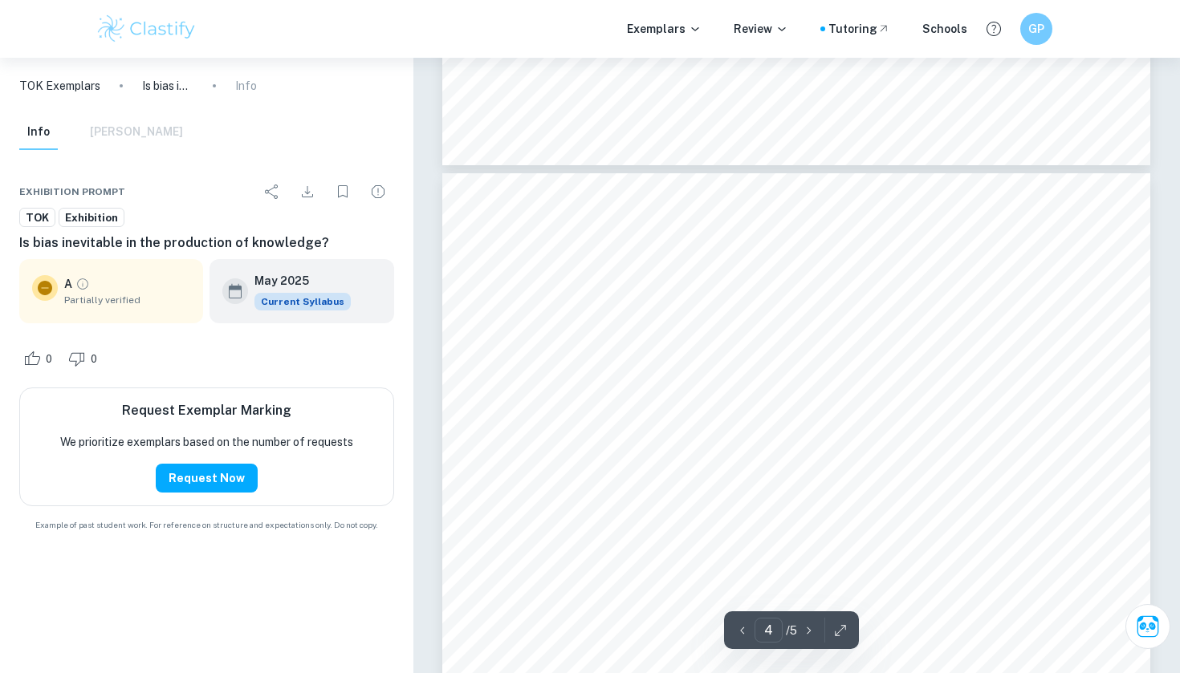
scroll to position [3044, 0]
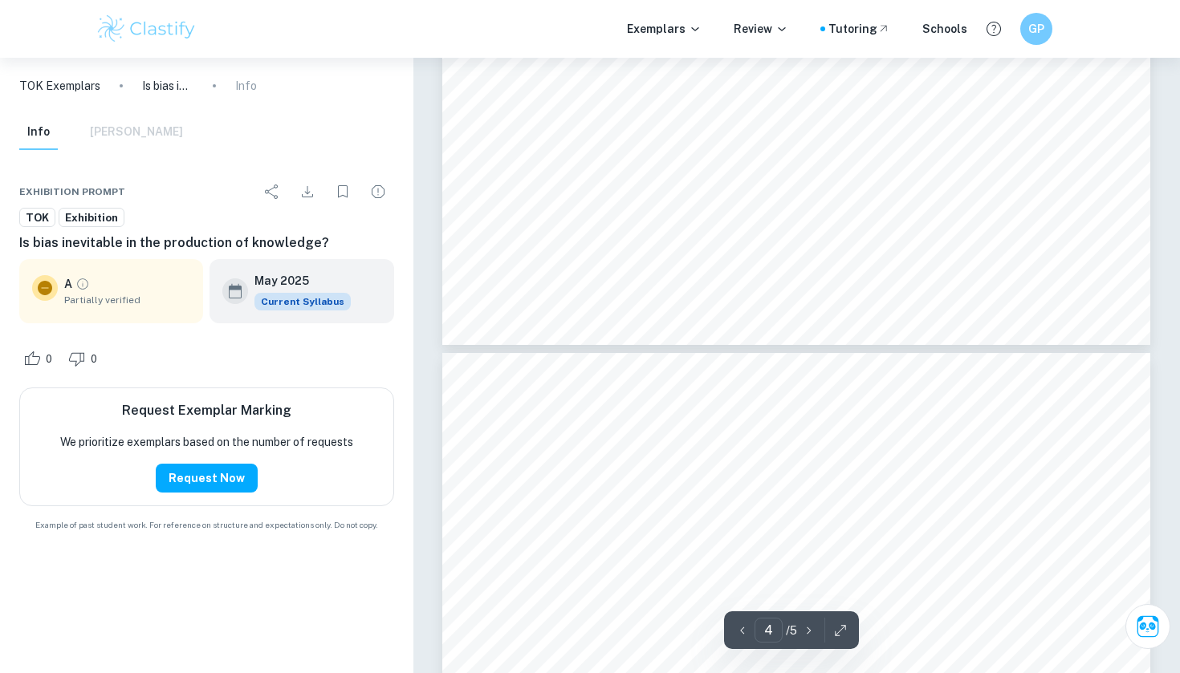
type input "5"
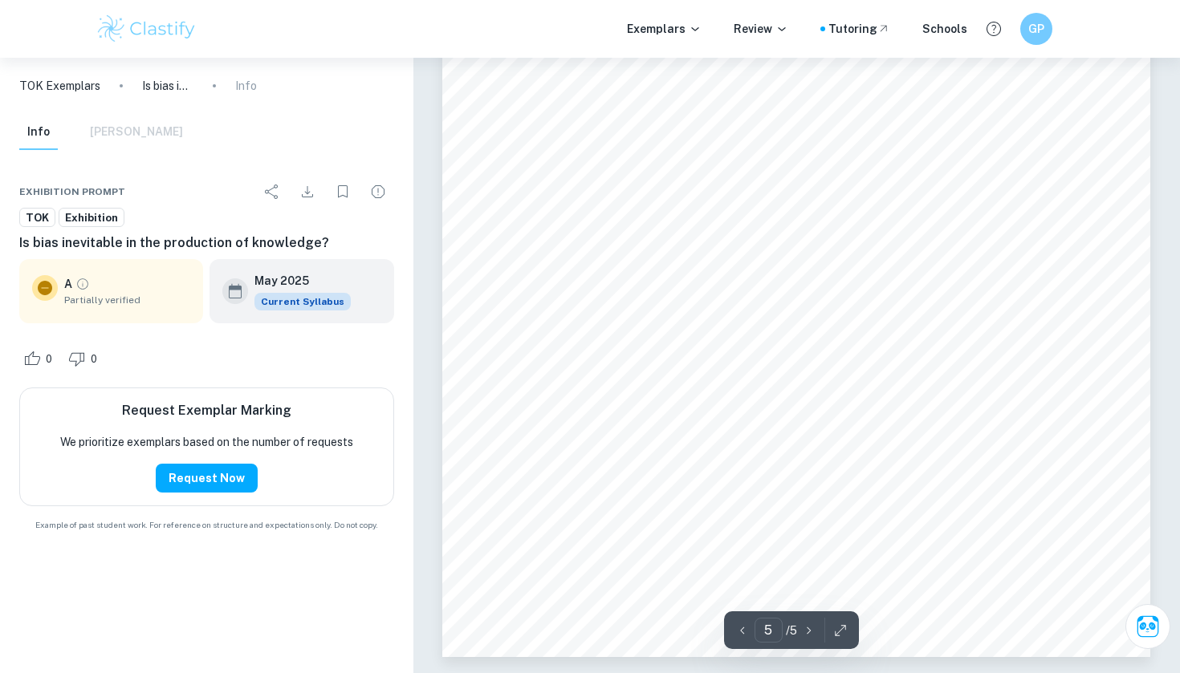
scroll to position [4567, 0]
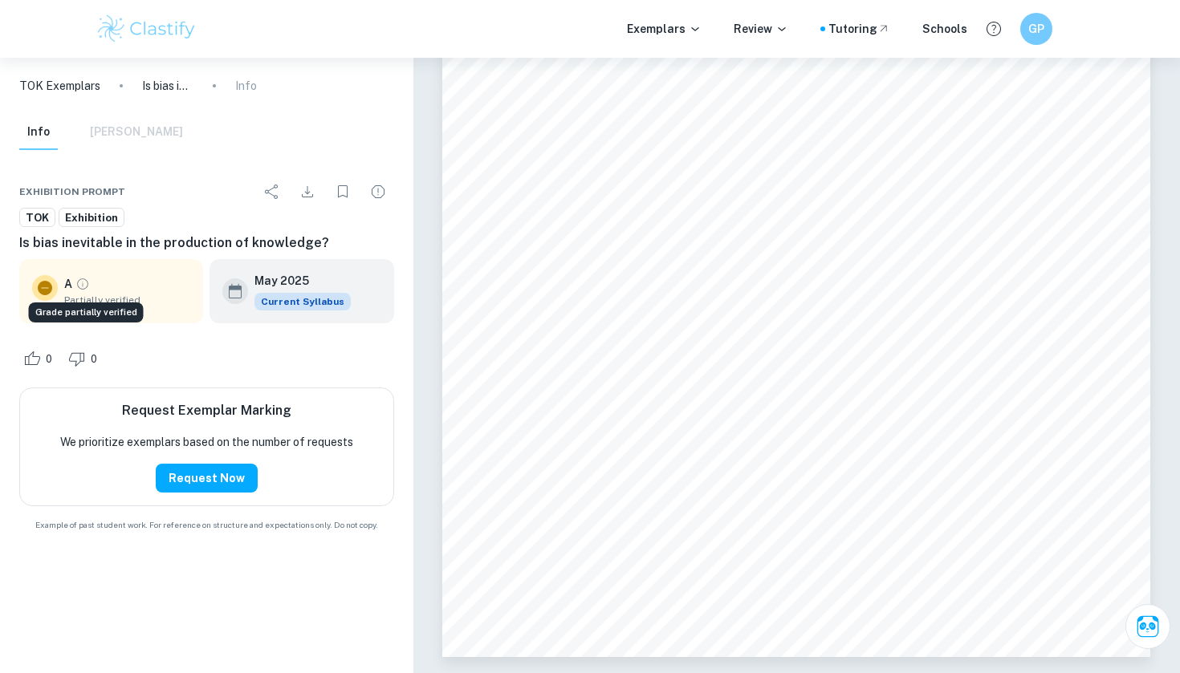
click at [85, 280] on icon "Grade partially verified" at bounding box center [82, 284] width 14 height 14
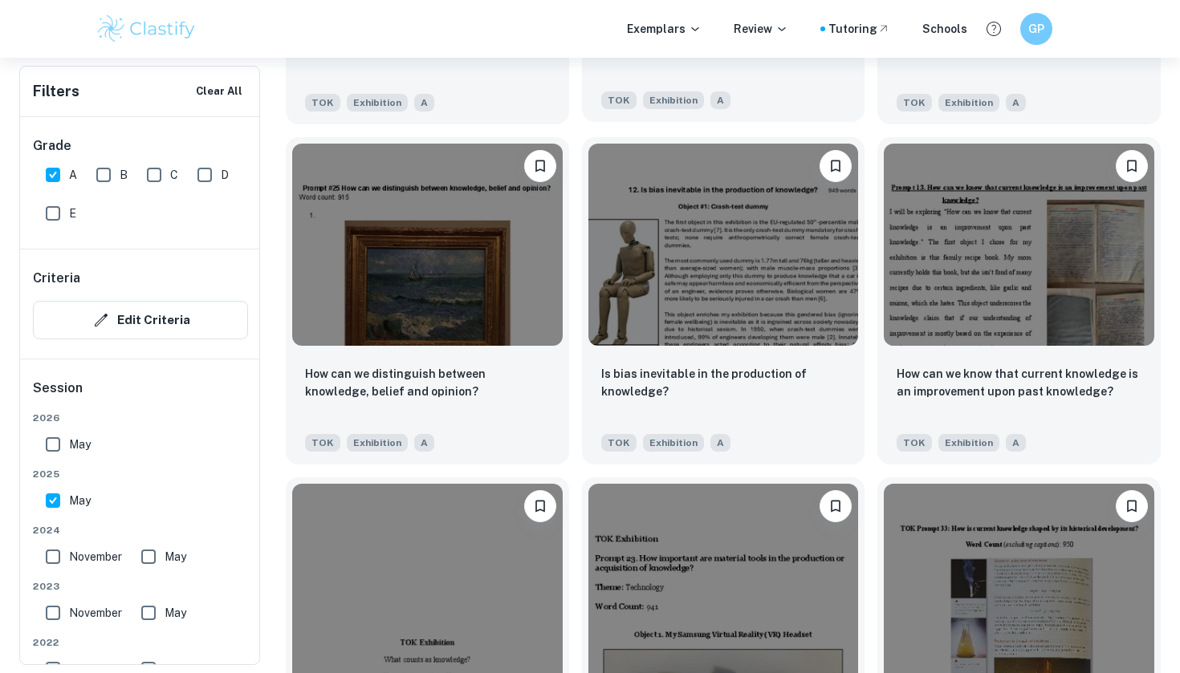
scroll to position [1885, 0]
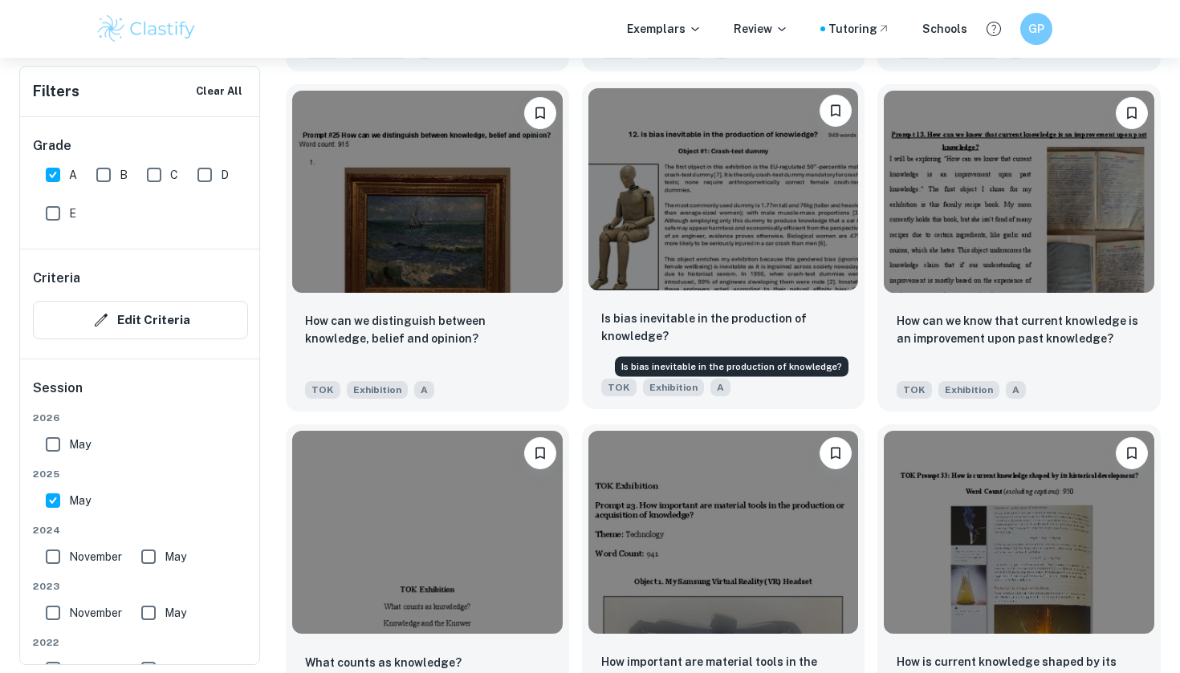
click at [762, 321] on p "Is bias inevitable in the production of knowledge?" at bounding box center [723, 327] width 245 height 35
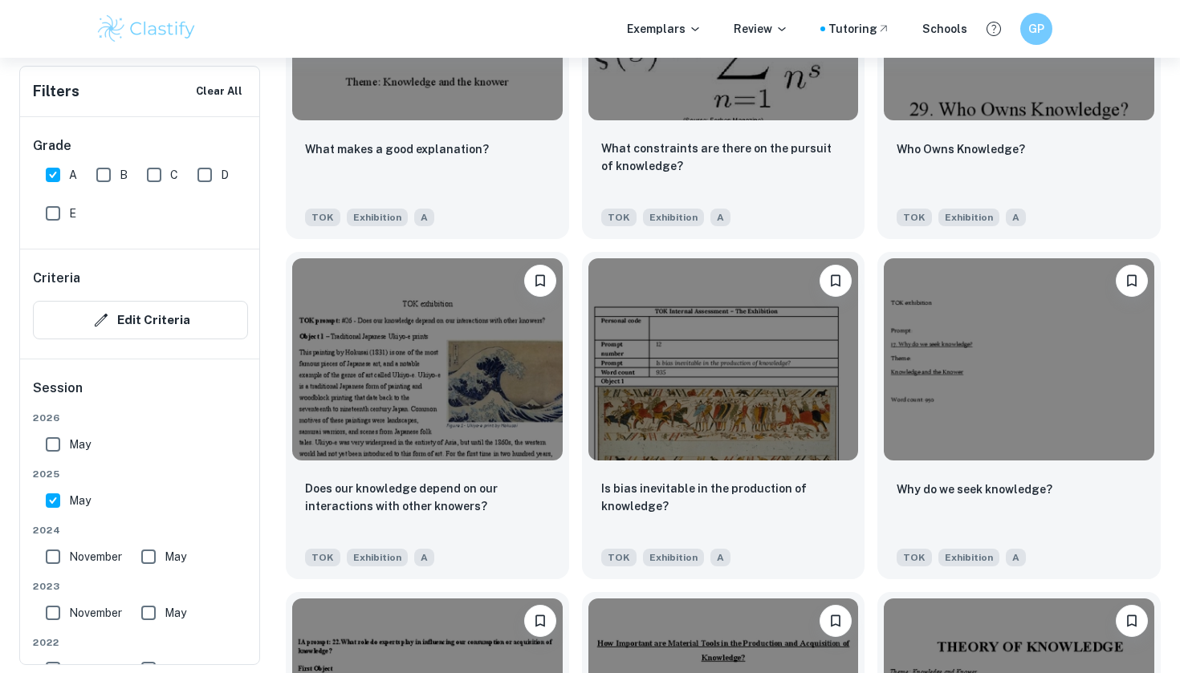
scroll to position [3804, 0]
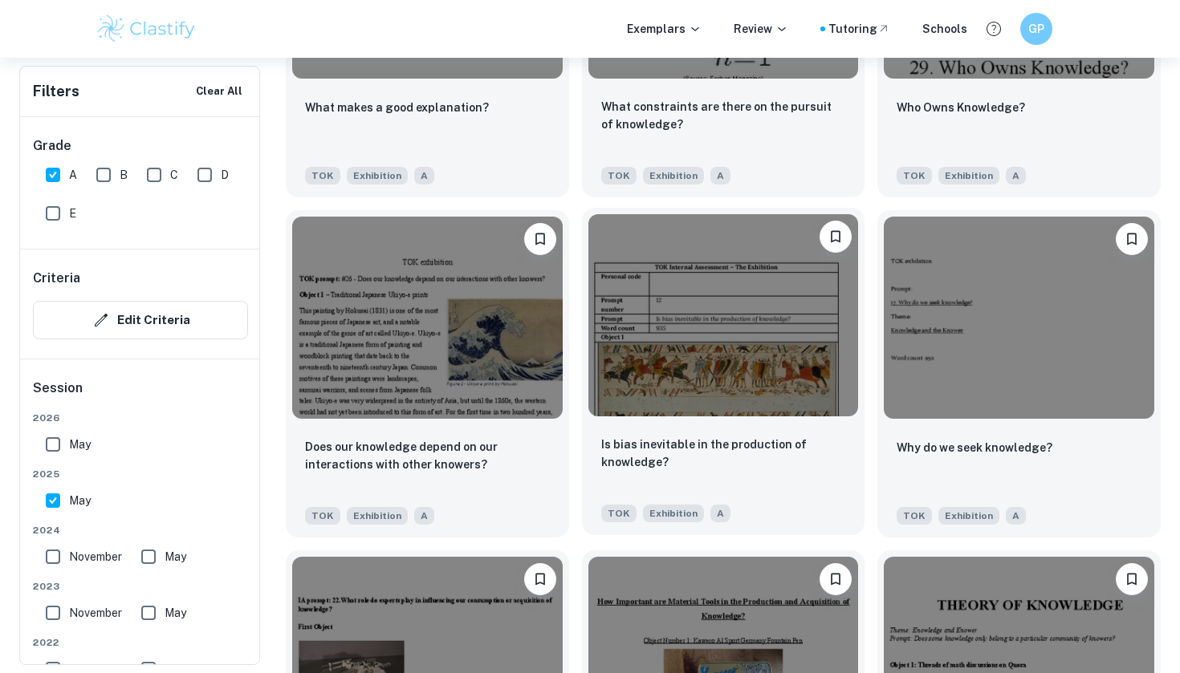
click at [722, 347] on img at bounding box center [723, 315] width 270 height 202
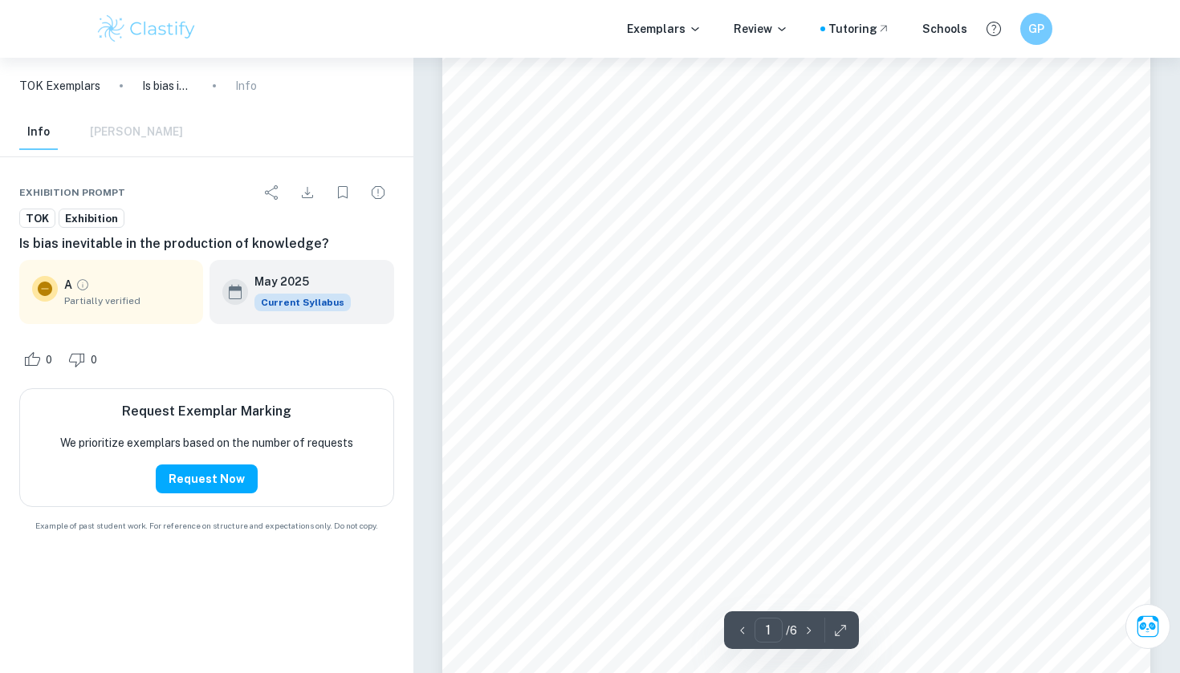
scroll to position [188, 1]
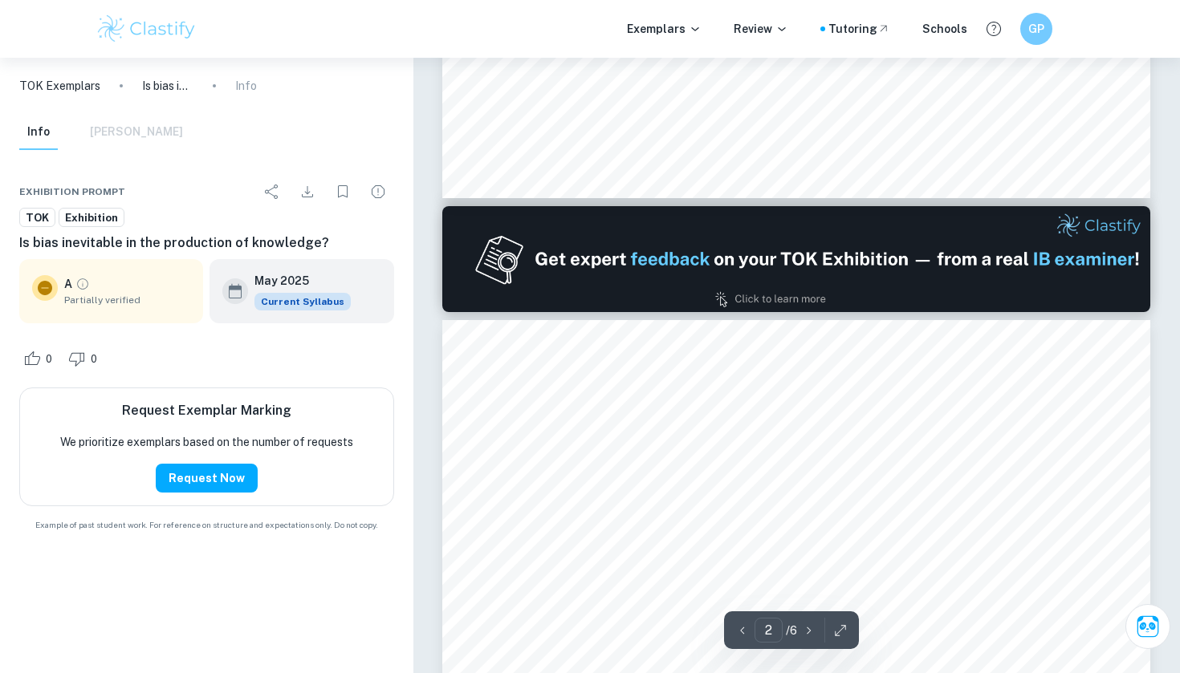
type input "1"
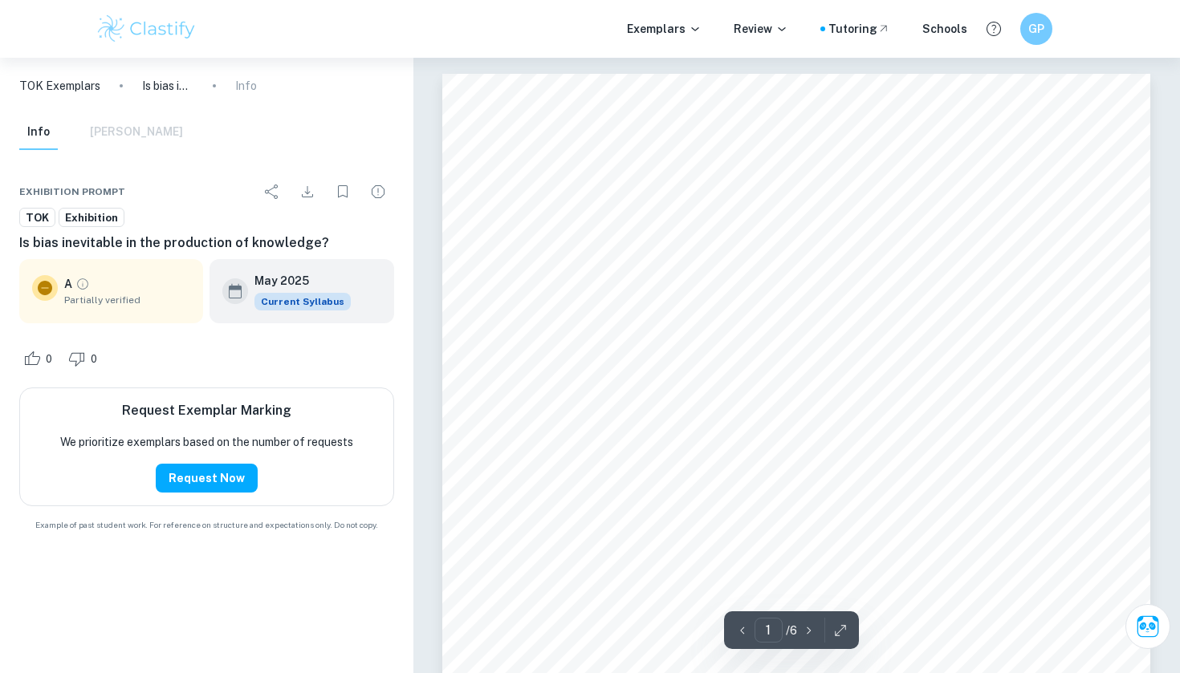
scroll to position [0, 0]
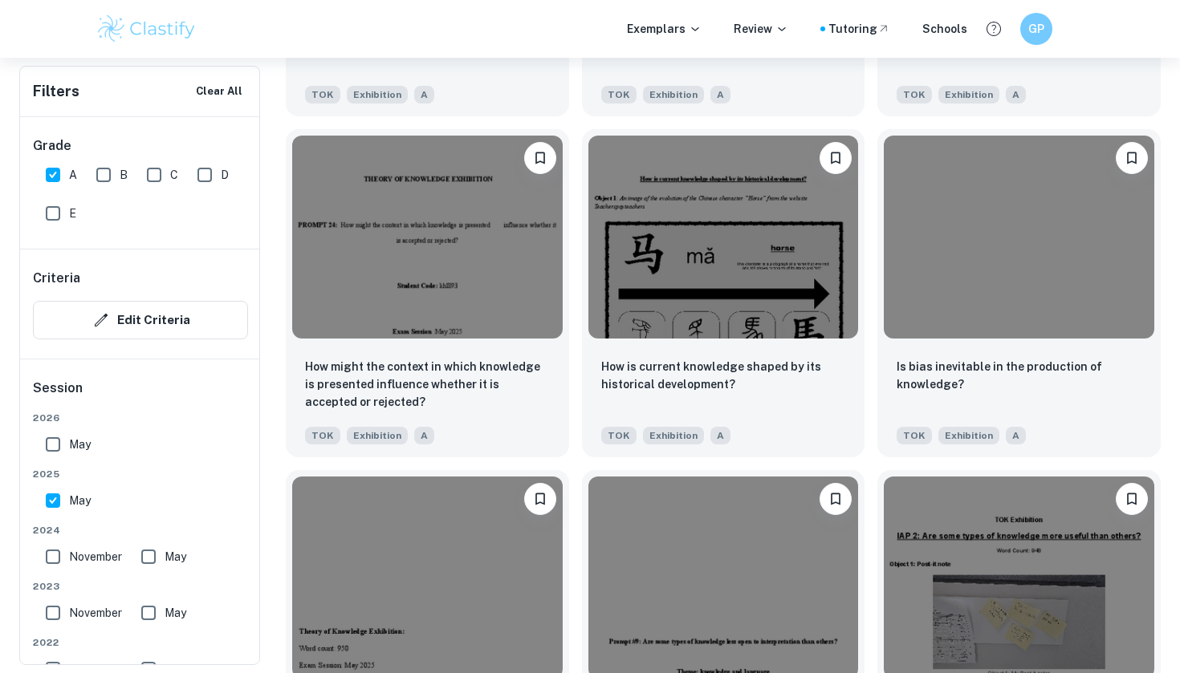
scroll to position [6270, 0]
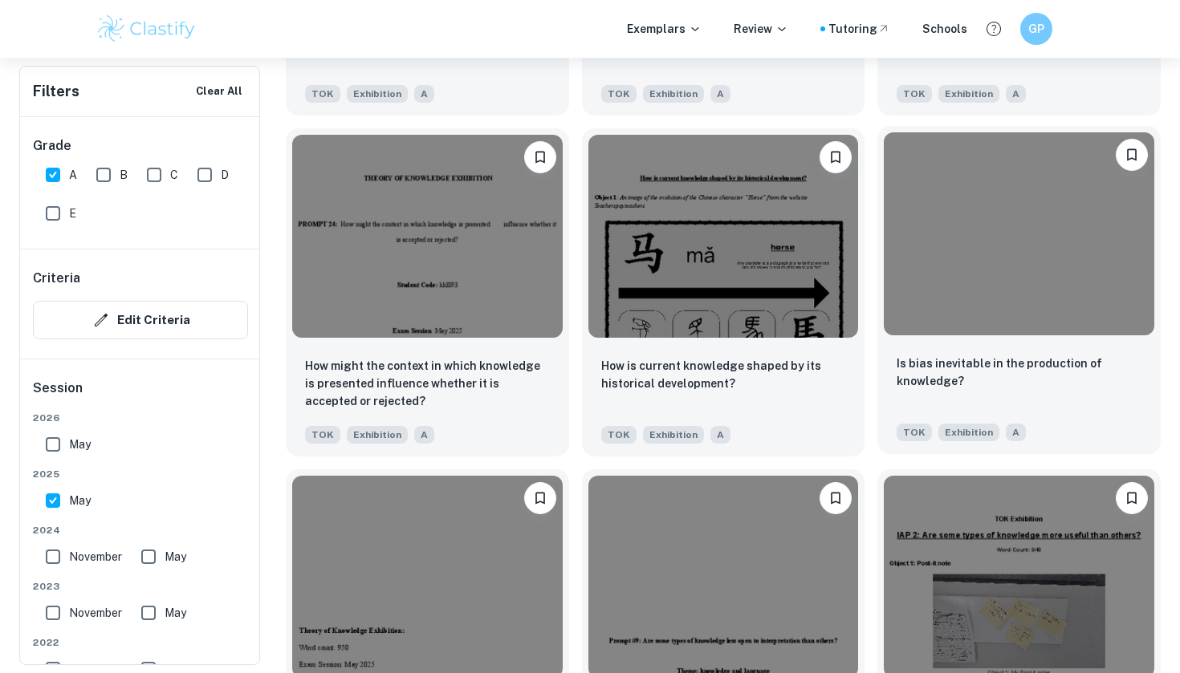
click at [945, 298] on img at bounding box center [1019, 233] width 270 height 202
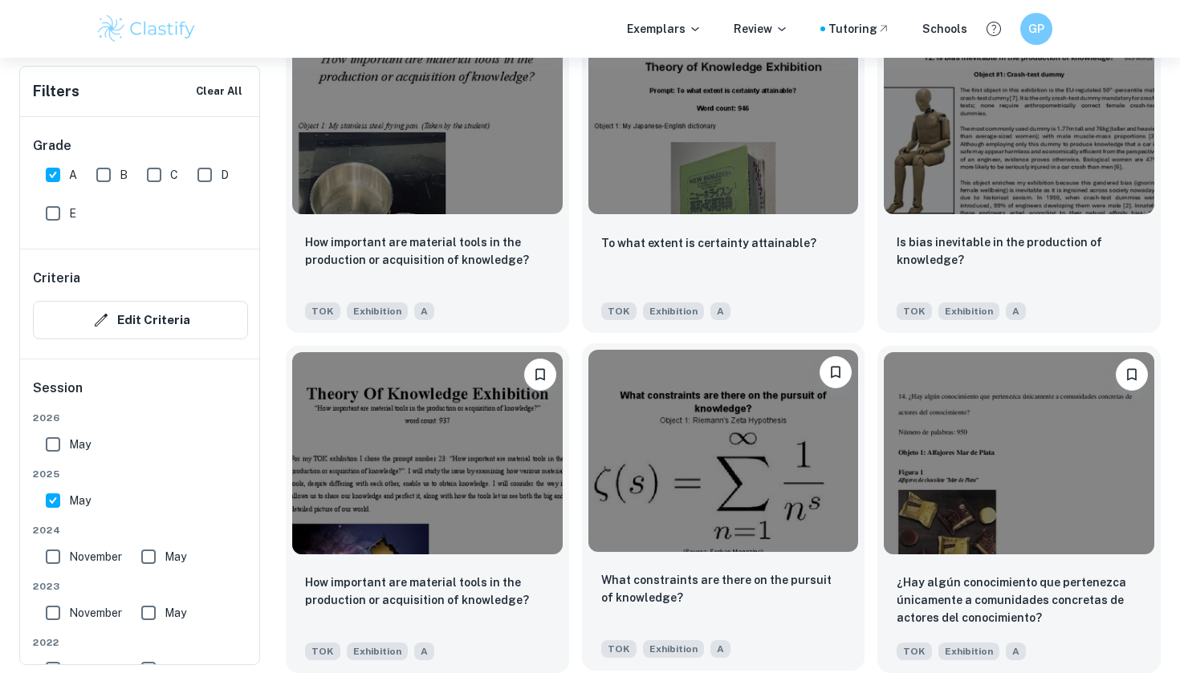
scroll to position [7076, 0]
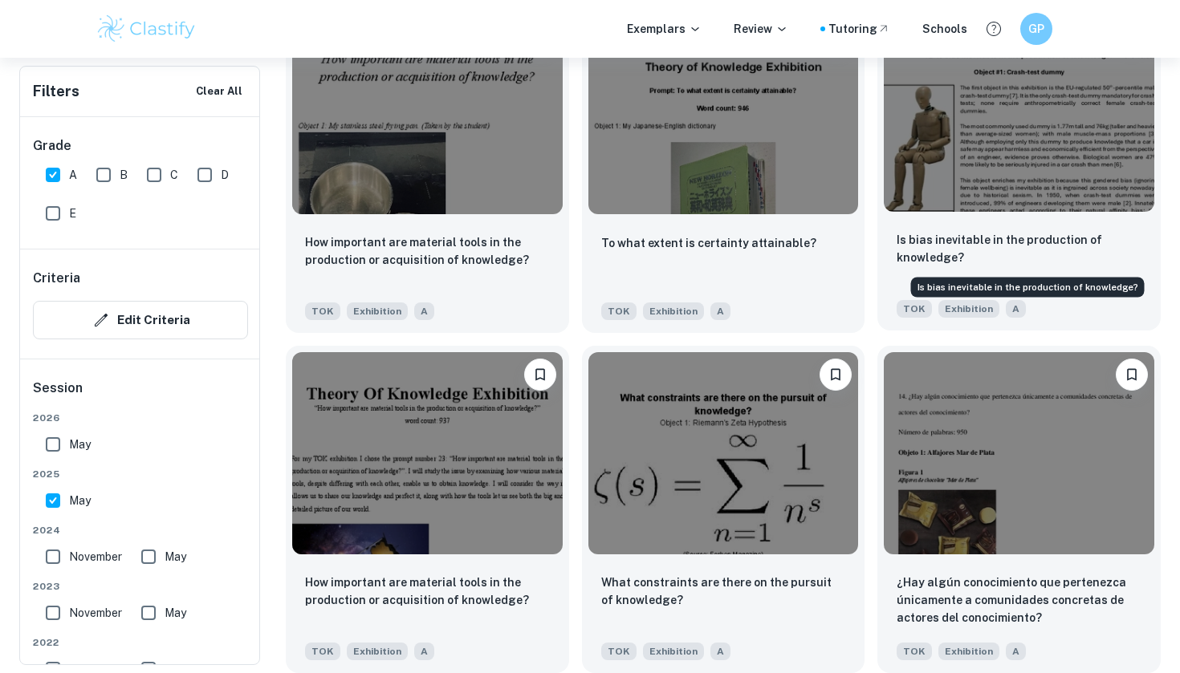
click at [957, 257] on p "Is bias inevitable in the production of knowledge?" at bounding box center [1019, 248] width 245 height 35
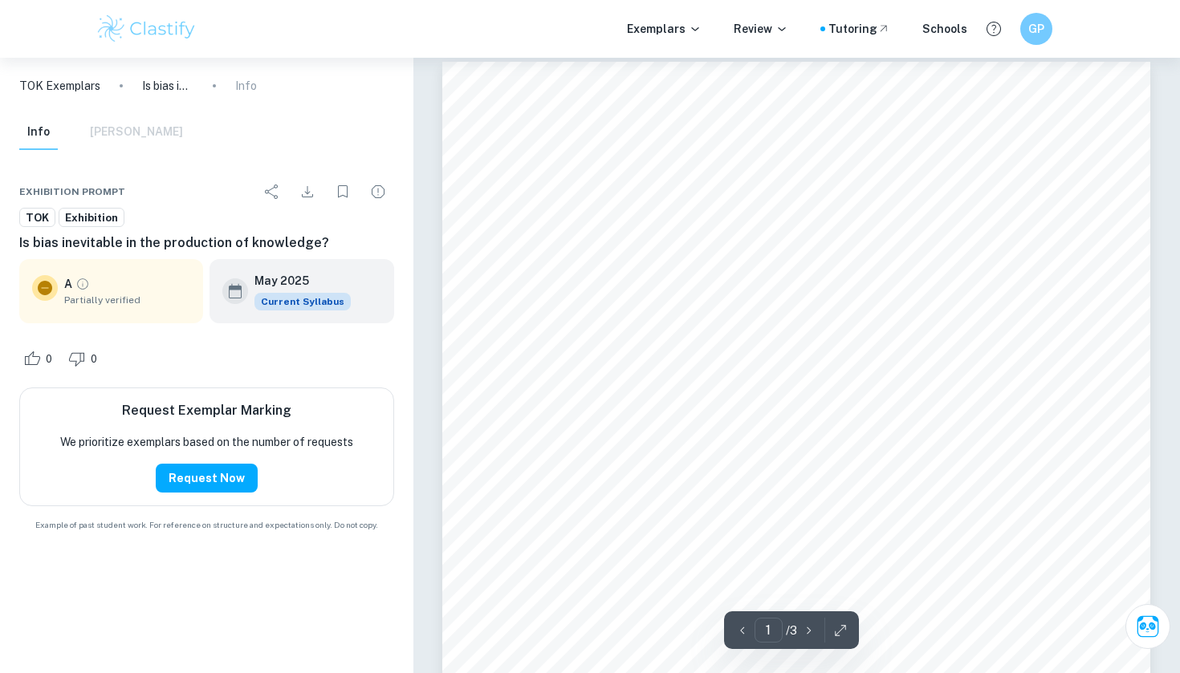
scroll to position [15, 0]
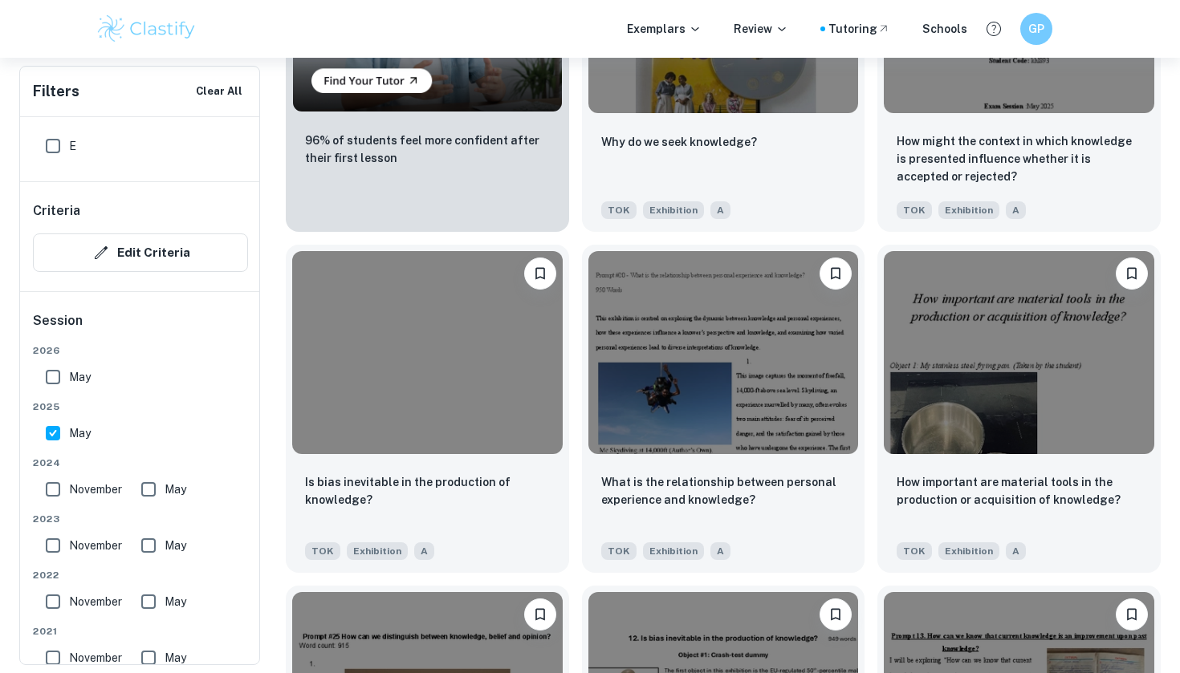
scroll to position [1387, 0]
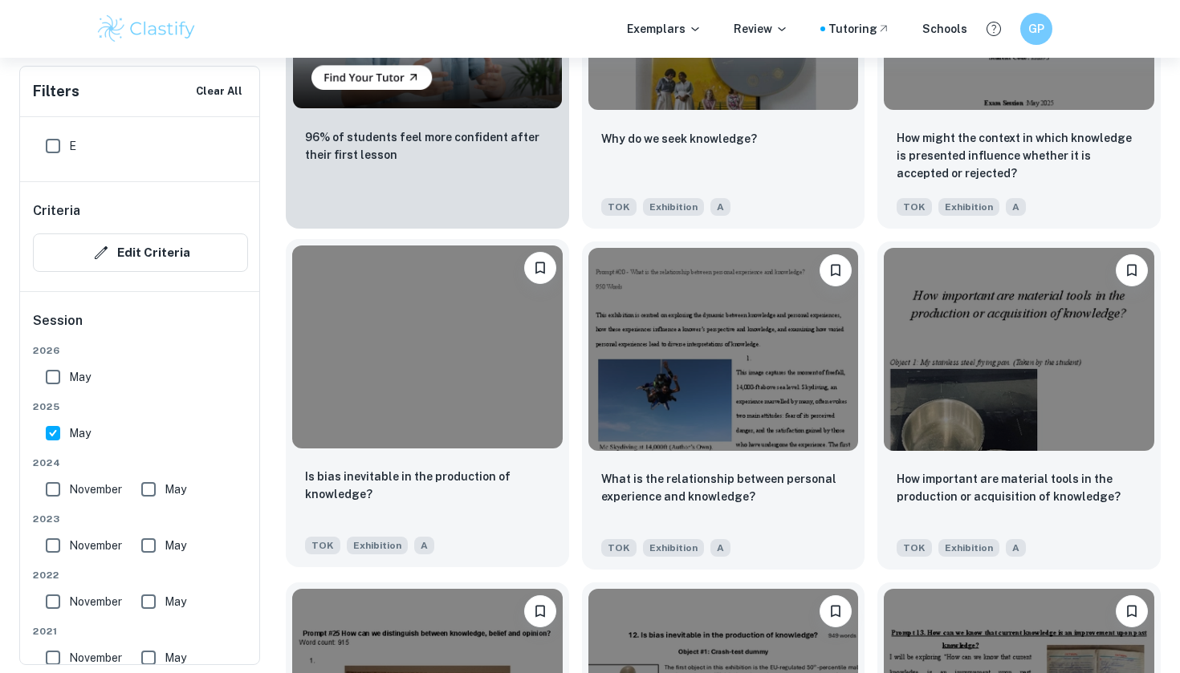
click at [450, 398] on img at bounding box center [427, 347] width 270 height 202
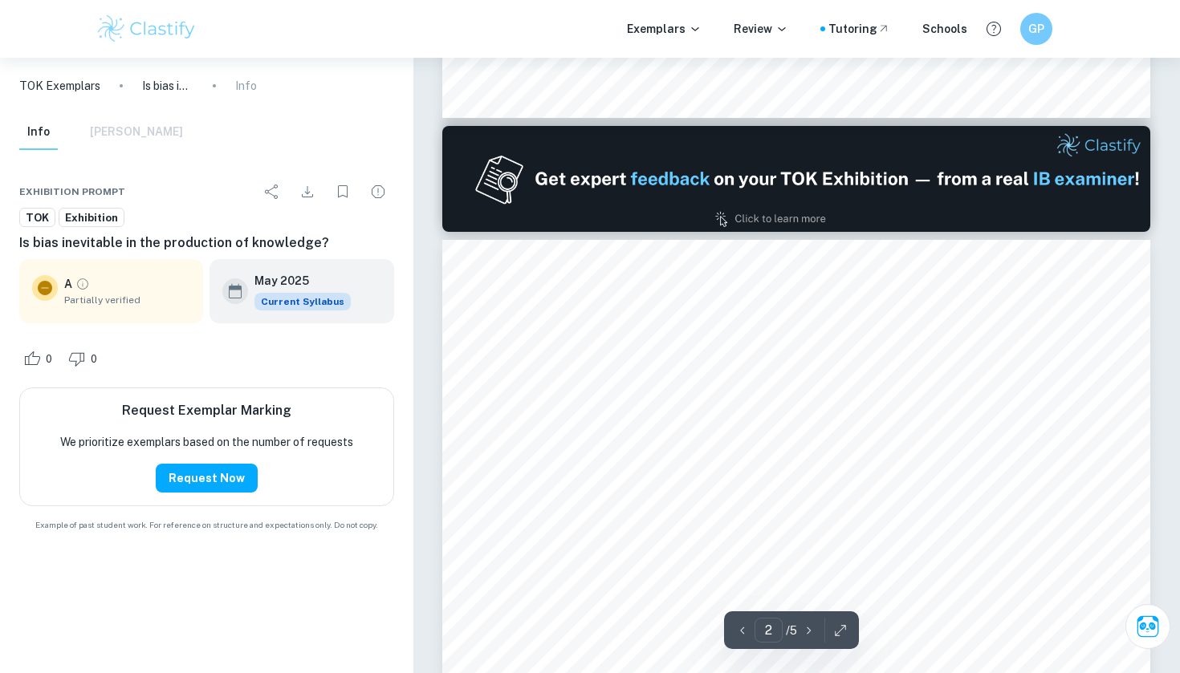
type input "1"
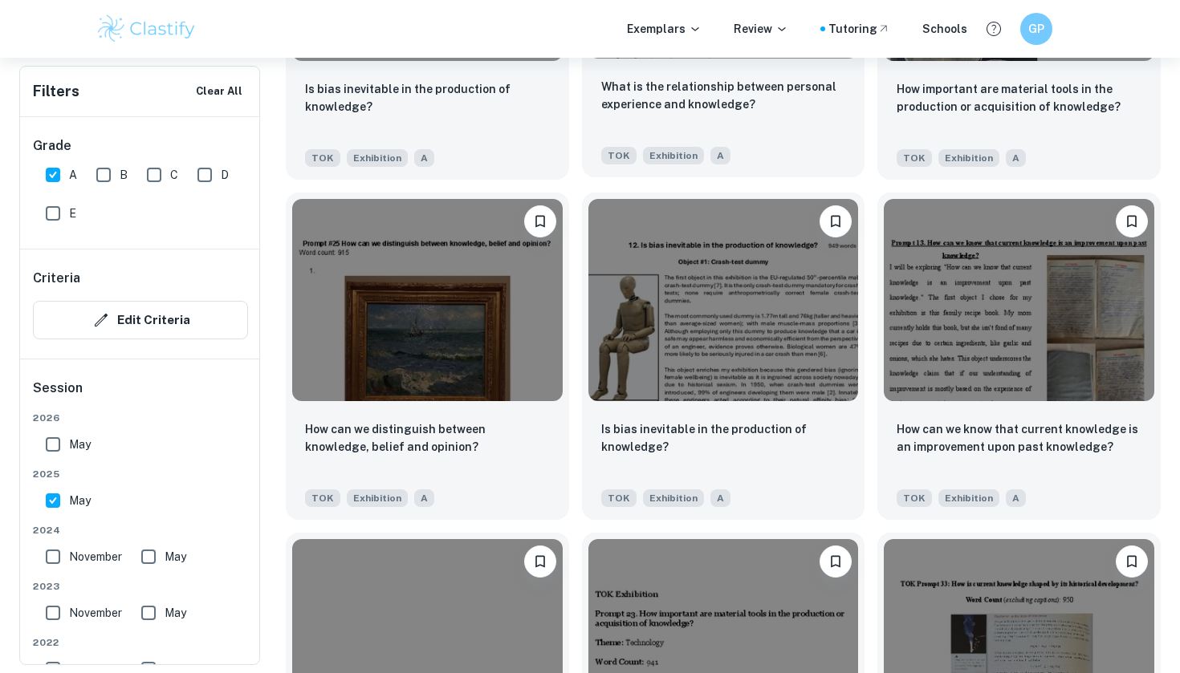
scroll to position [1778, 0]
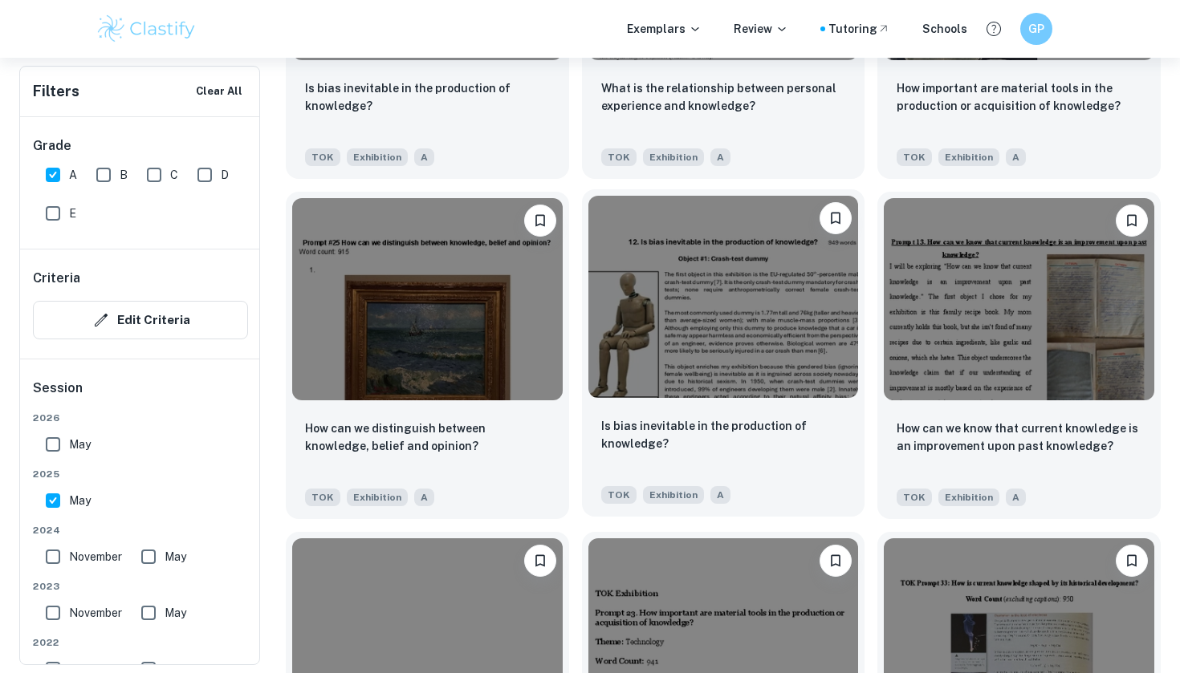
click at [674, 406] on div "Is bias inevitable in the production of knowledge? TOK Exhibition A" at bounding box center [723, 461] width 283 height 112
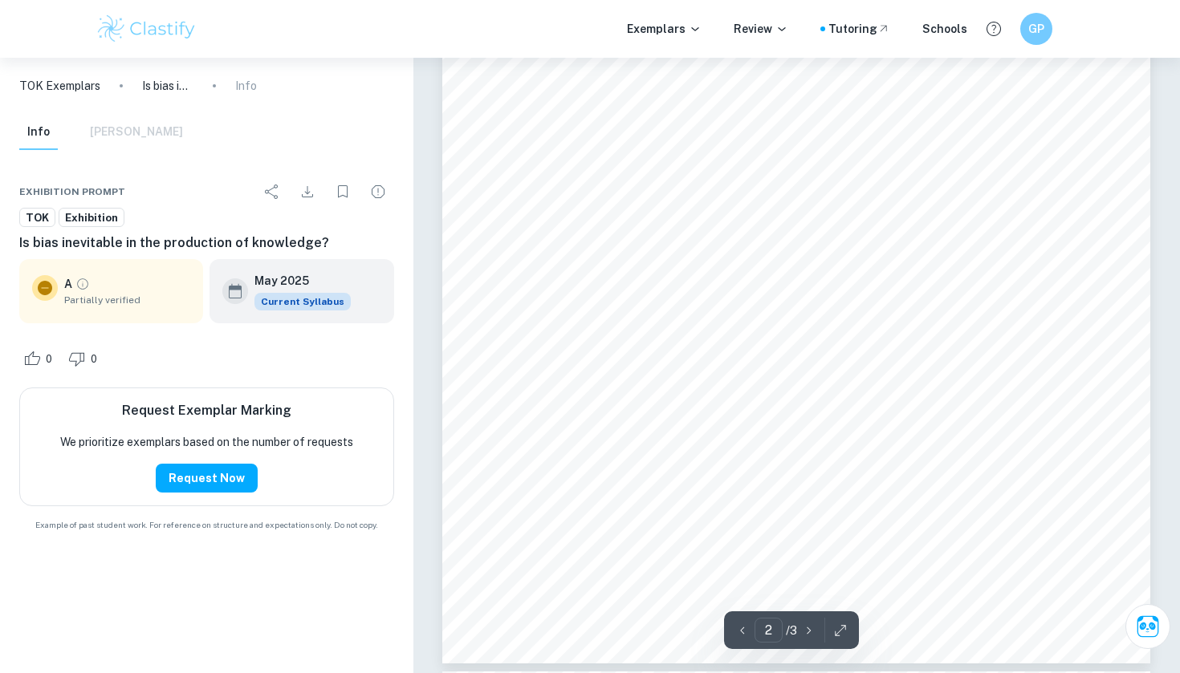
scroll to position [1533, 0]
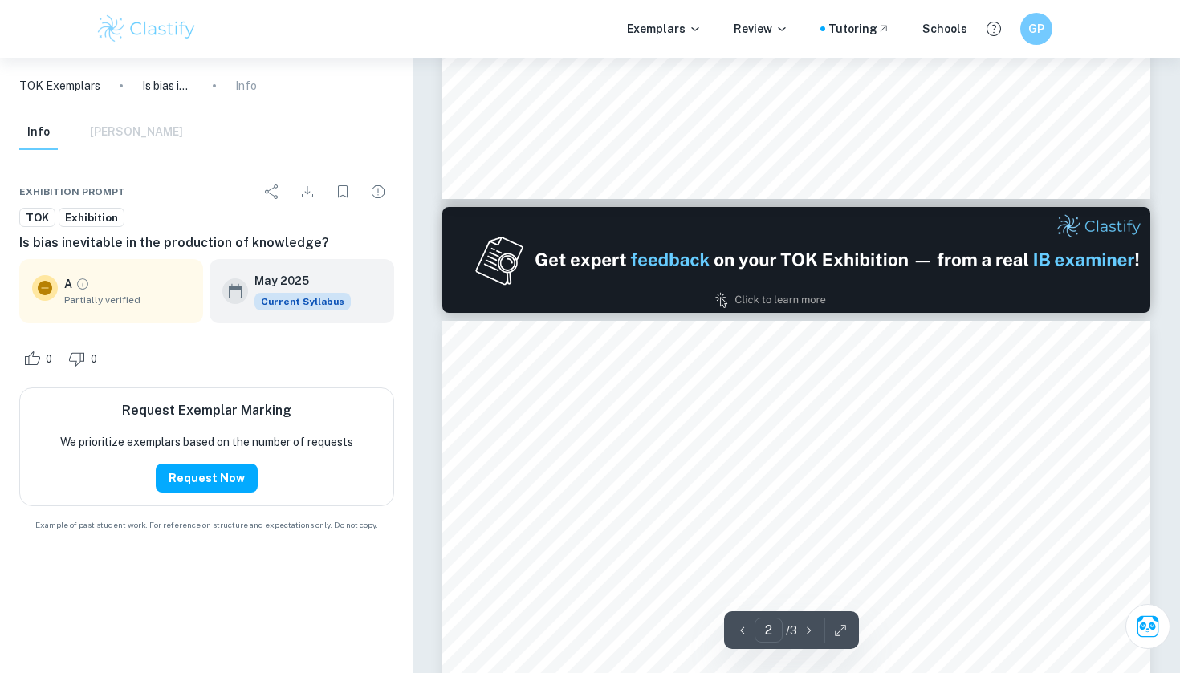
type input "1"
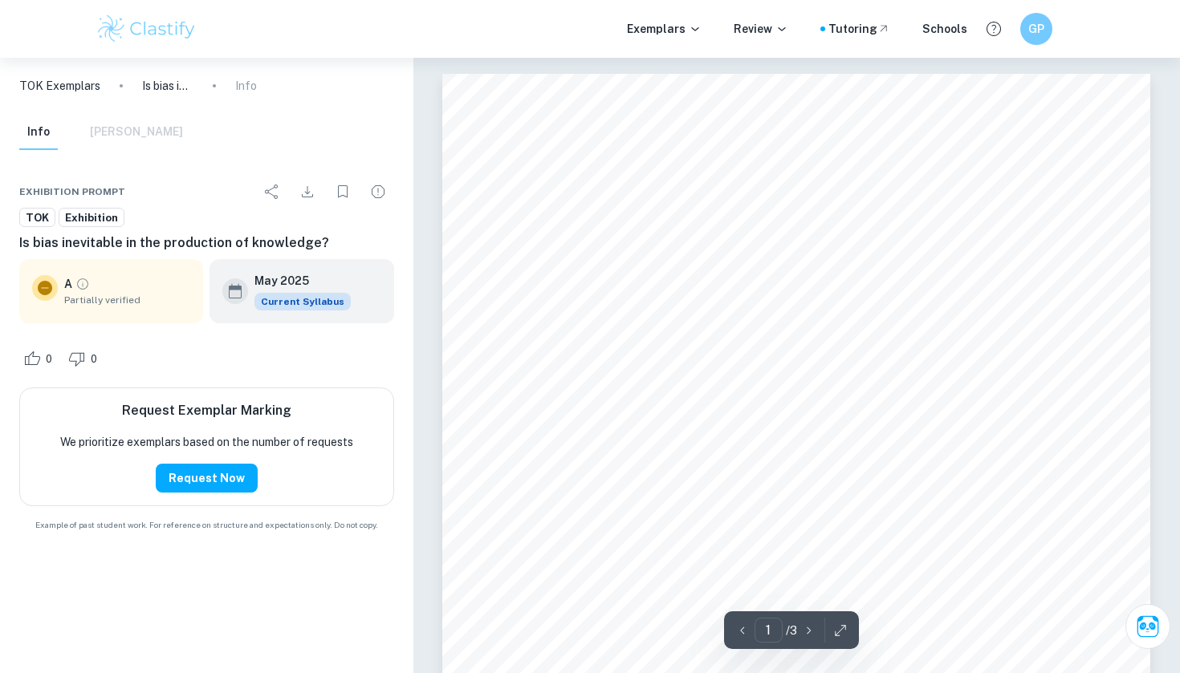
scroll to position [0, 0]
click at [218, 470] on button "Request Now" at bounding box center [207, 478] width 102 height 29
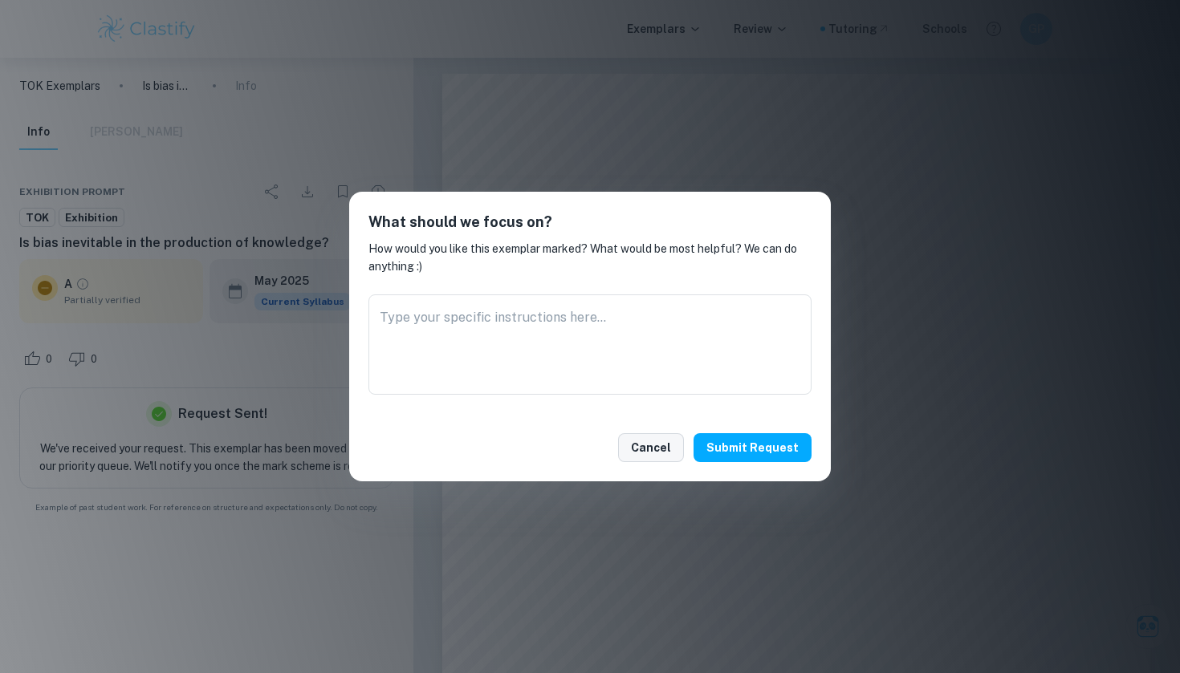
click at [665, 449] on button "Cancel" at bounding box center [651, 447] width 66 height 29
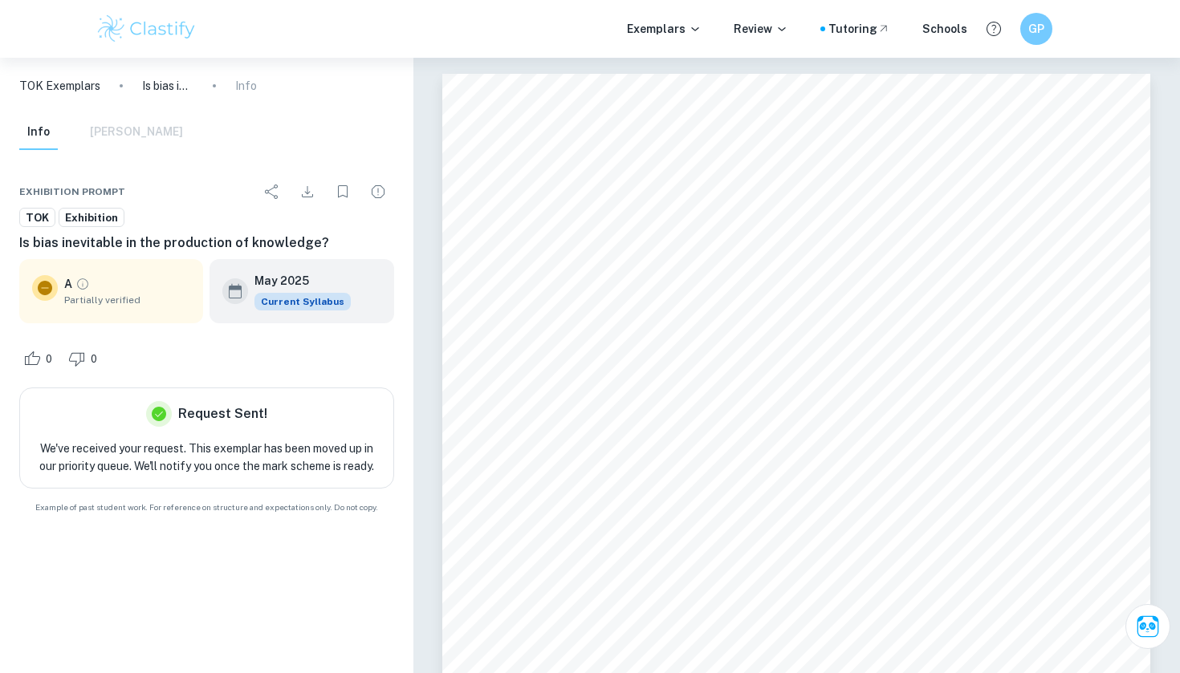
click at [89, 219] on span "Exhibition" at bounding box center [91, 218] width 64 height 16
click at [216, 459] on p "We've received your request. This exemplar has been moved up in our priority qu…" at bounding box center [207, 457] width 348 height 35
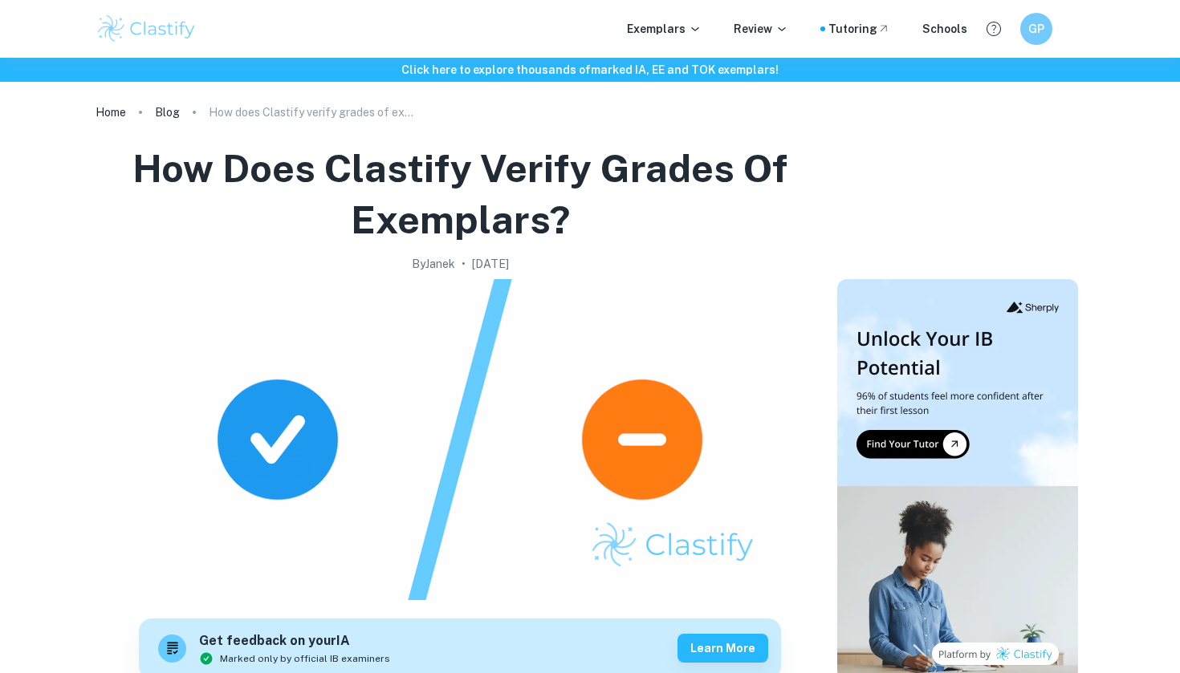
click at [628, 442] on img at bounding box center [460, 439] width 642 height 321
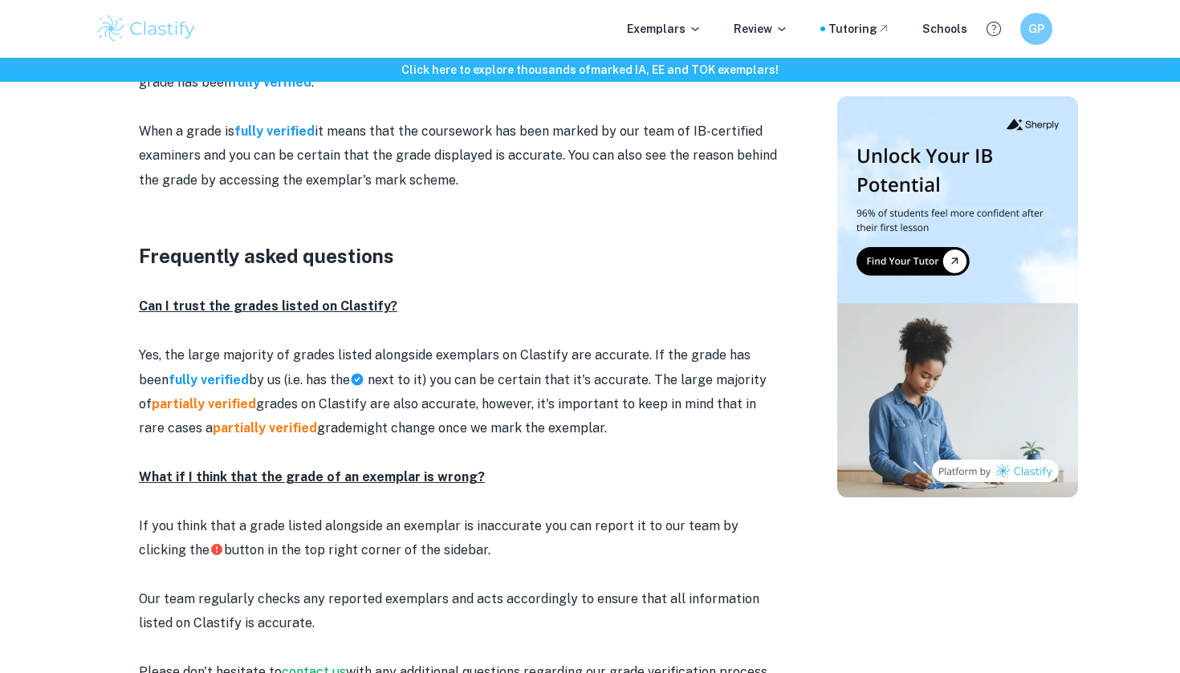
scroll to position [1889, 0]
